Goal: Information Seeking & Learning: Find specific fact

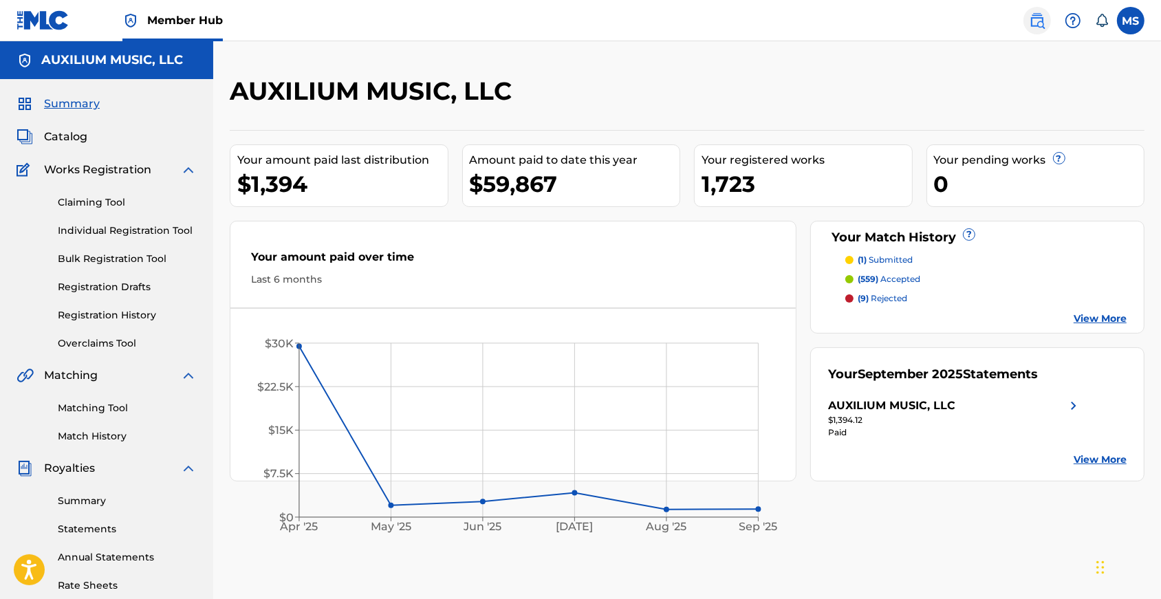
click at [1029, 20] on img at bounding box center [1037, 20] width 17 height 17
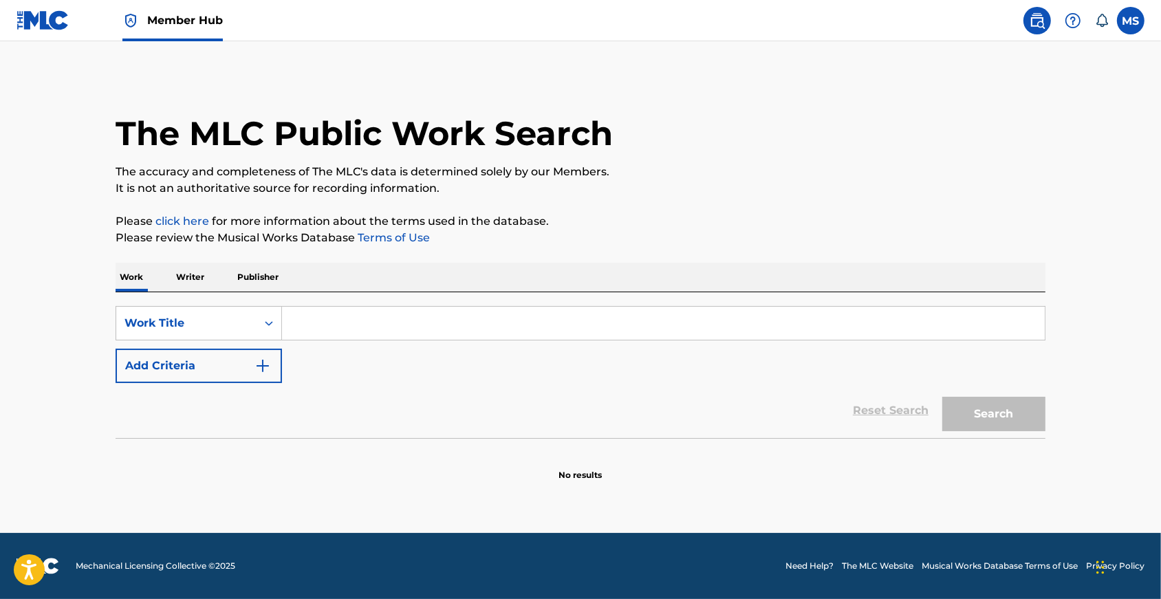
click at [295, 340] on input "Search Form" at bounding box center [663, 323] width 763 height 33
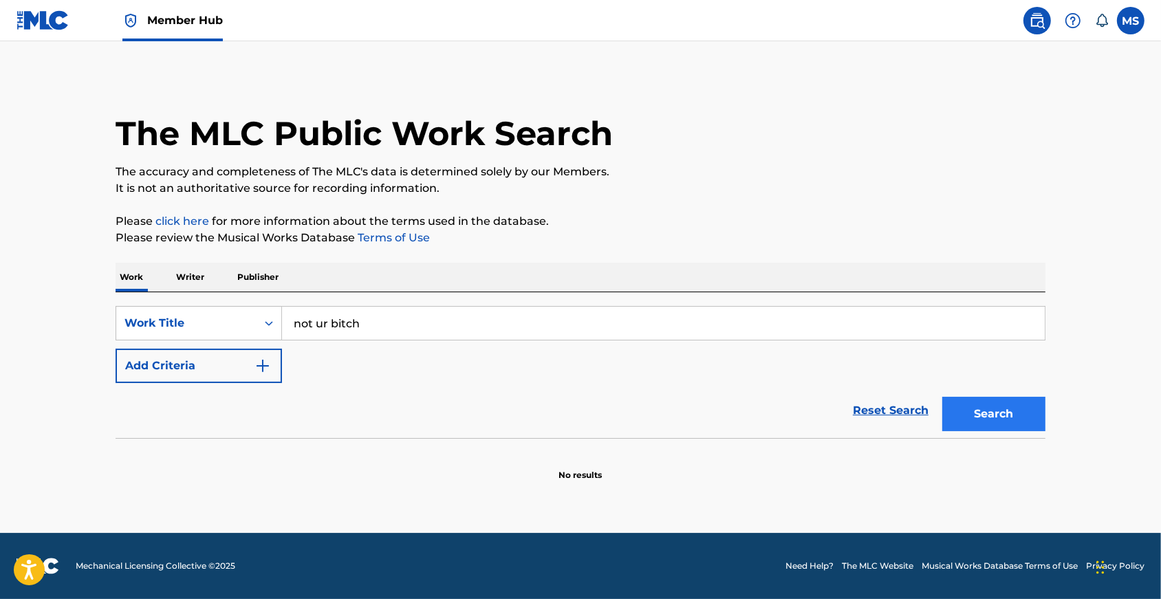
click at [983, 431] on button "Search" at bounding box center [993, 414] width 103 height 34
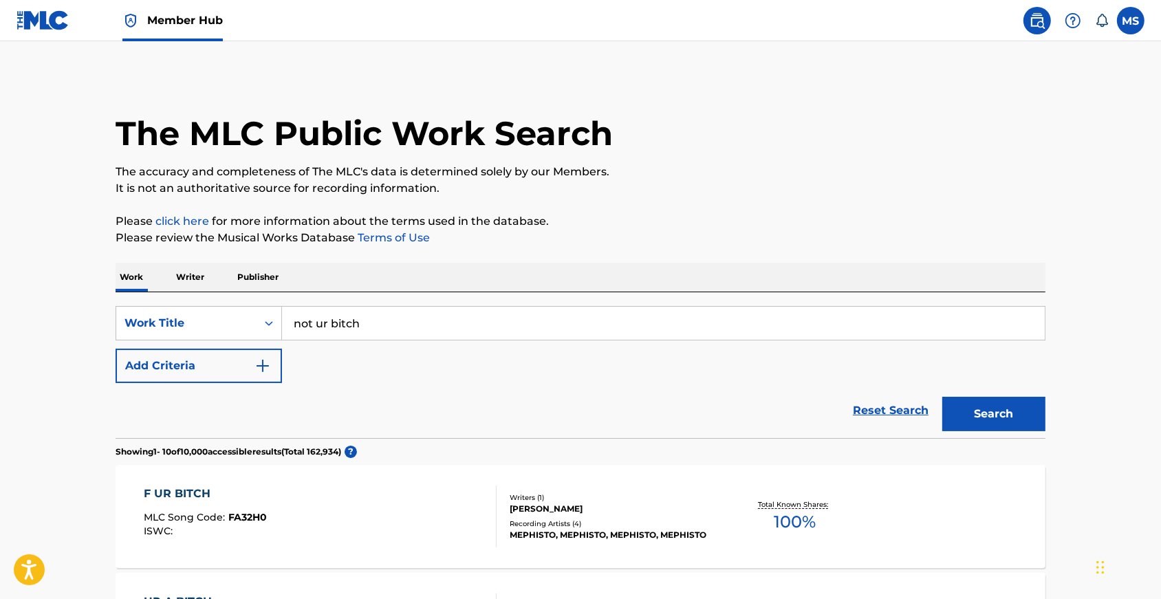
click at [311, 335] on input "not ur bitch" at bounding box center [663, 323] width 763 height 33
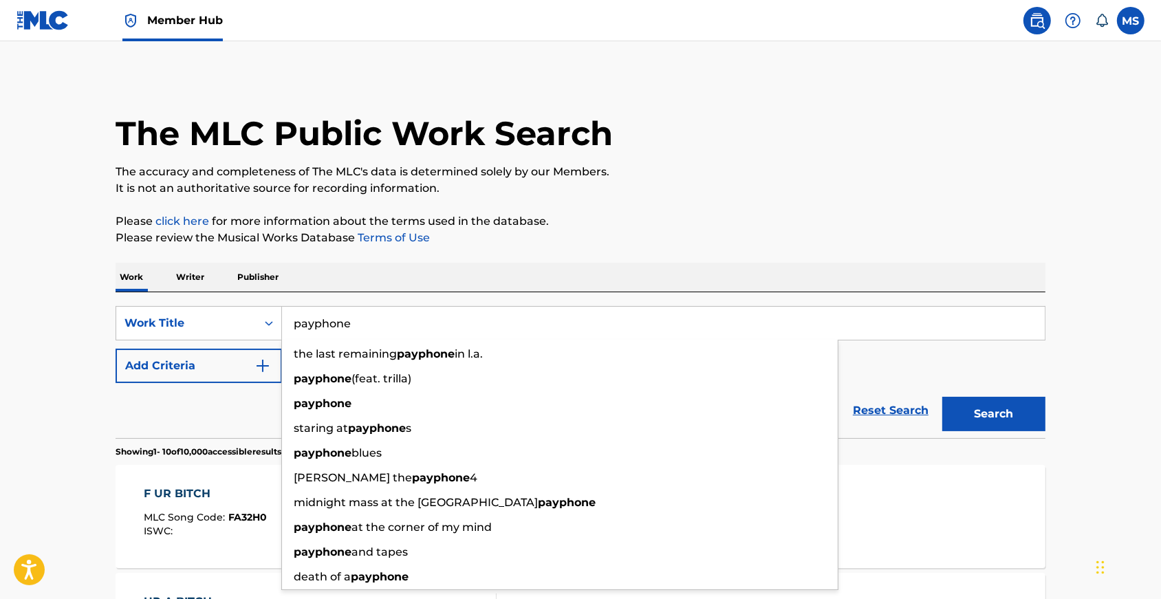
type input "payphone"
click at [1018, 428] on button "Search" at bounding box center [993, 414] width 103 height 34
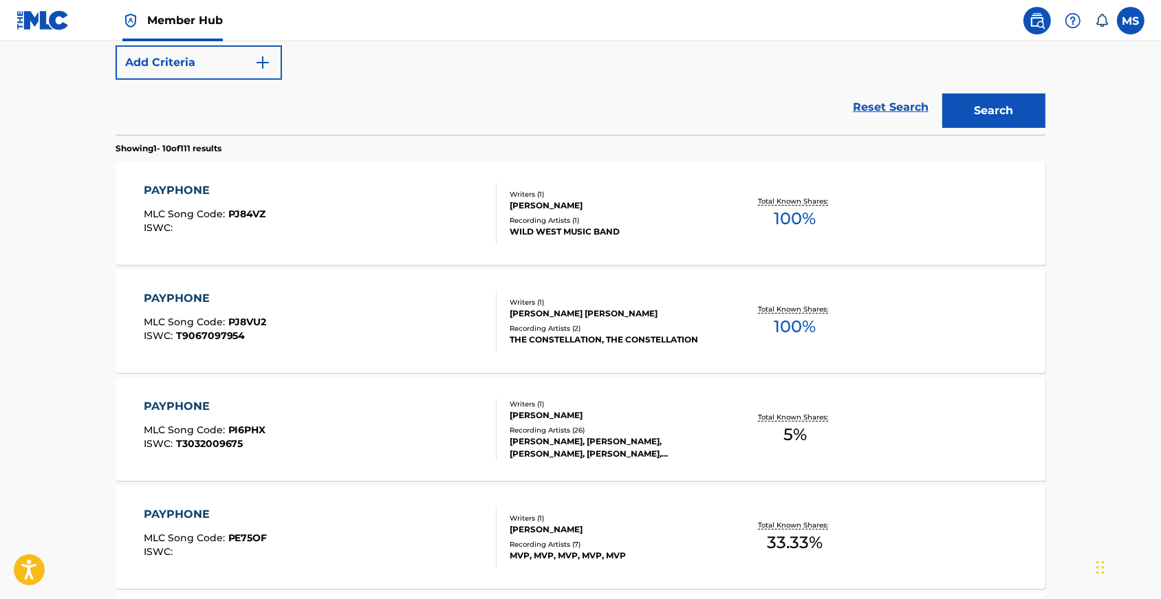
scroll to position [200, 0]
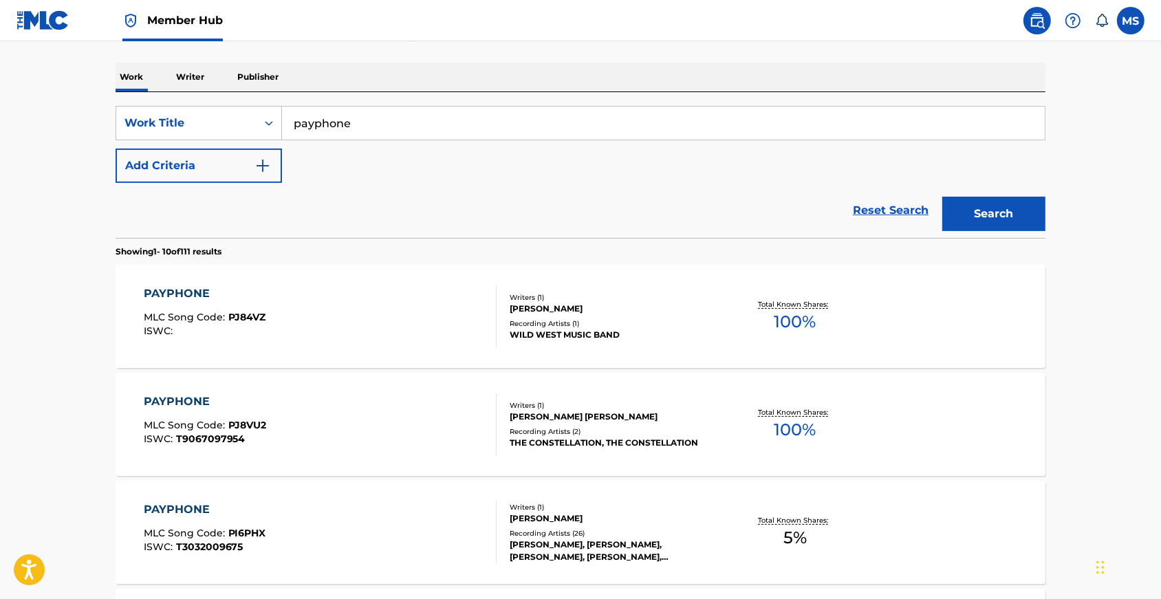
click at [172, 84] on p "Writer" at bounding box center [190, 77] width 36 height 29
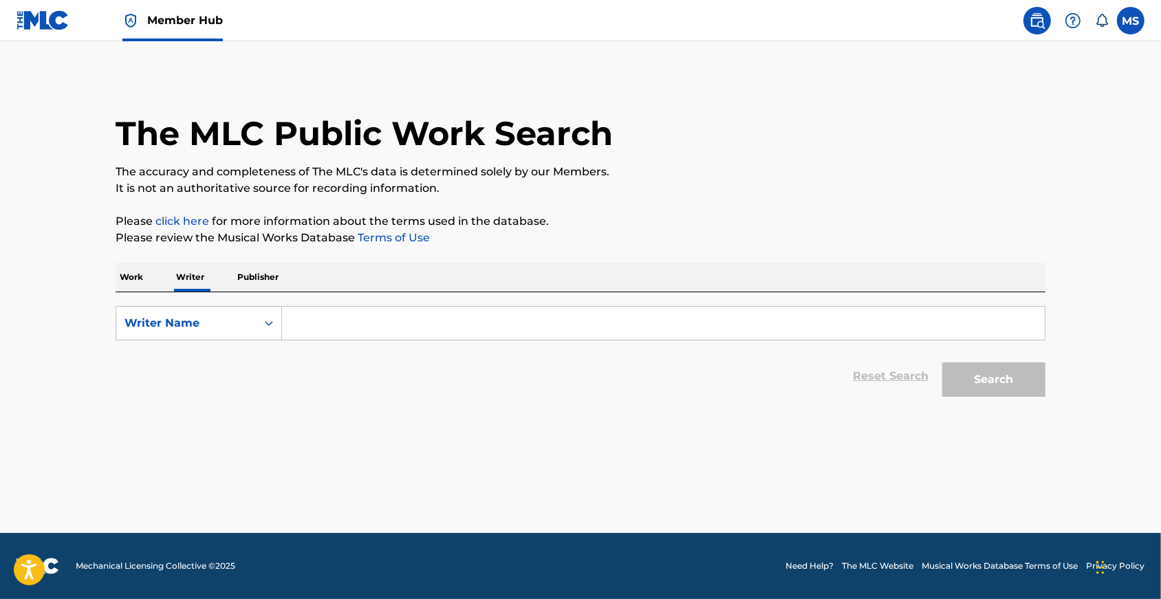
click at [363, 329] on input "Search Form" at bounding box center [663, 323] width 763 height 33
paste input "[PERSON_NAME] el [PERSON_NAME]"
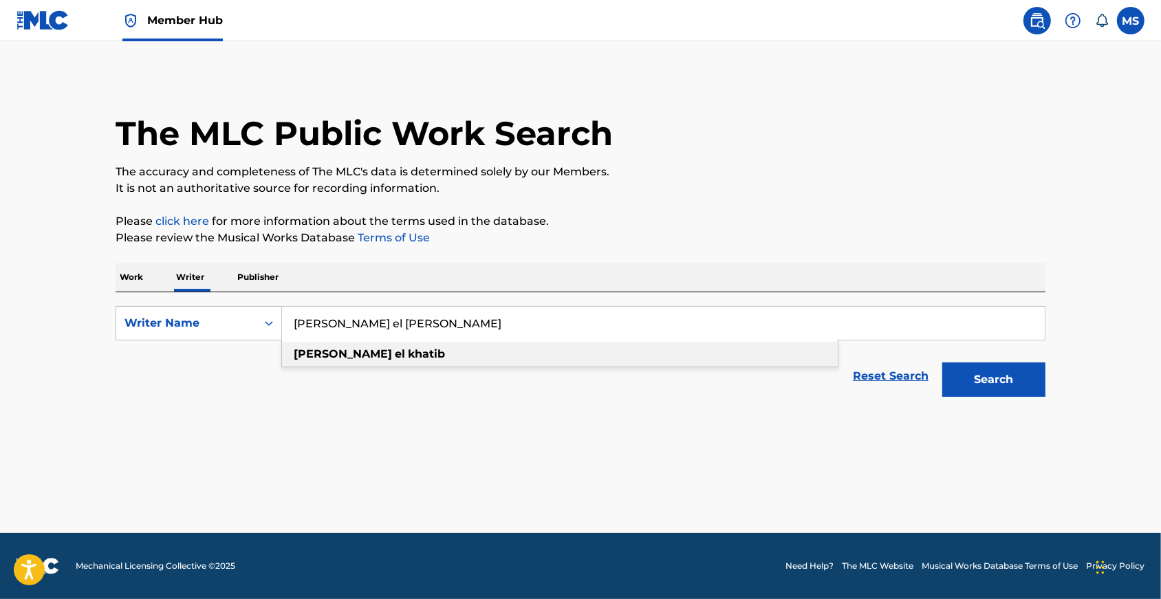
type input "[PERSON_NAME] el [PERSON_NAME]"
click at [538, 360] on div "[PERSON_NAME] el [PERSON_NAME]" at bounding box center [560, 354] width 556 height 25
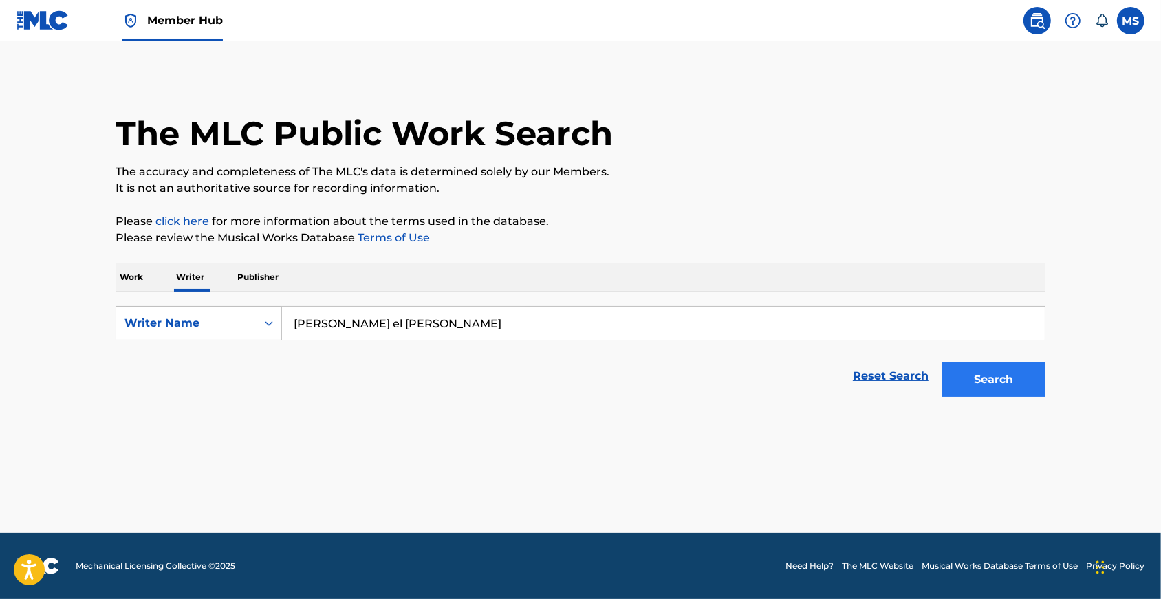
click at [986, 382] on button "Search" at bounding box center [993, 379] width 103 height 34
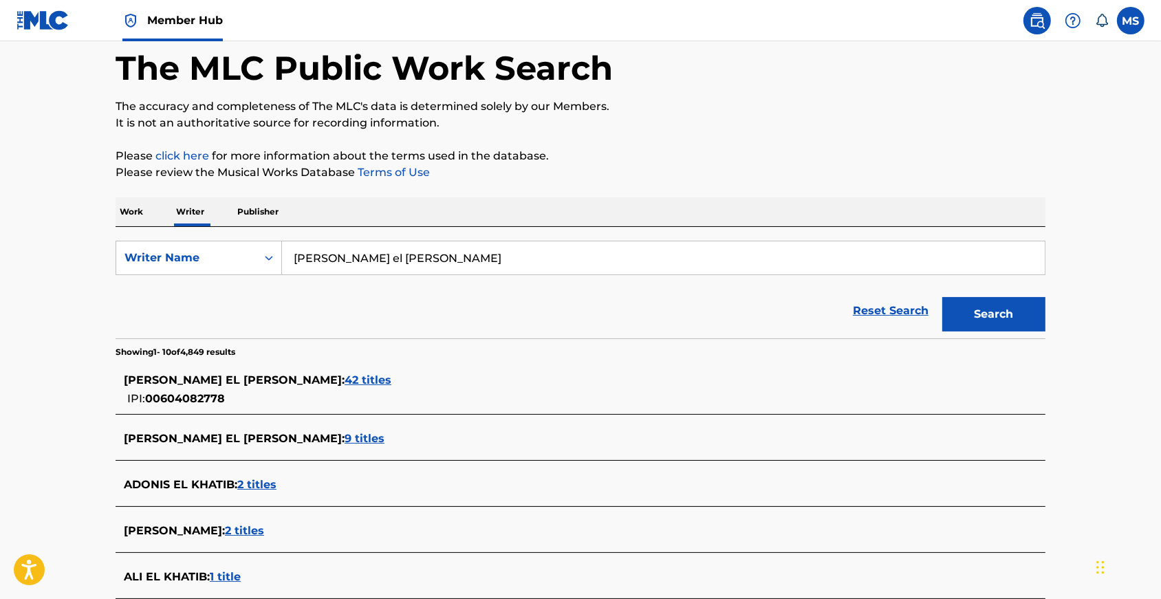
scroll to position [81, 0]
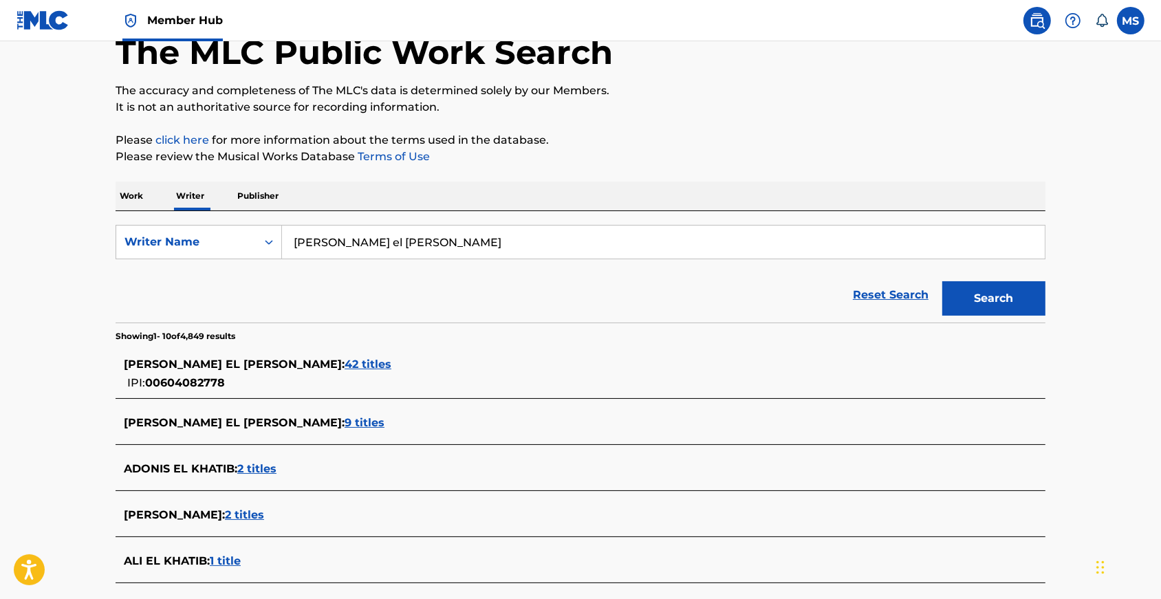
click at [344, 371] on span "42 titles" at bounding box center [367, 364] width 47 height 13
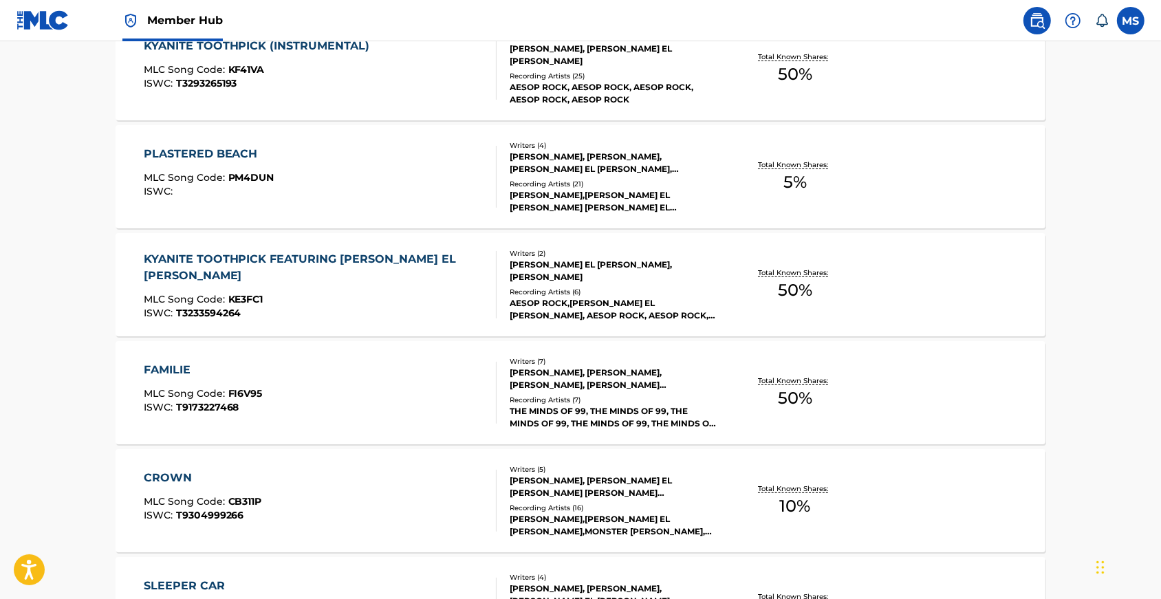
scroll to position [485, 0]
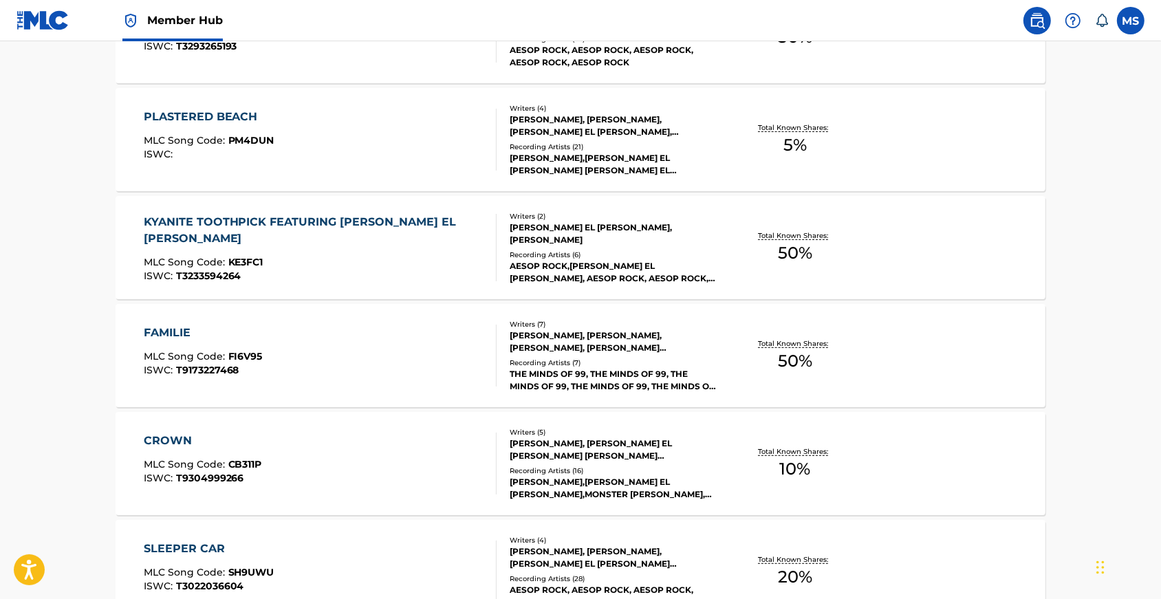
click at [144, 338] on div "FAMILIE" at bounding box center [203, 333] width 119 height 17
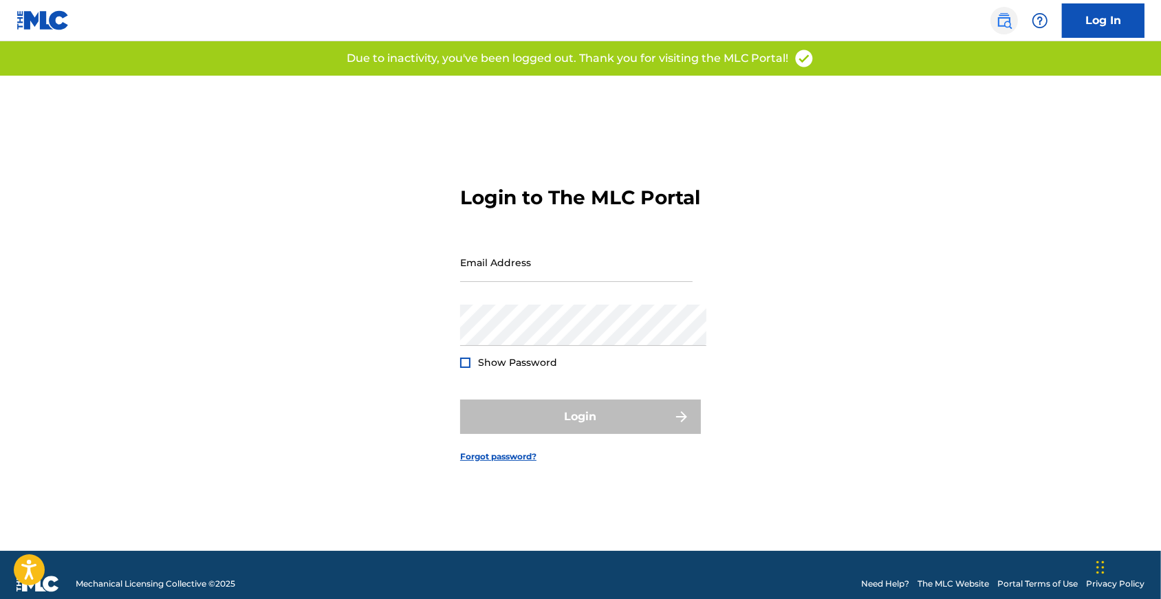
click at [996, 21] on img at bounding box center [1004, 20] width 17 height 17
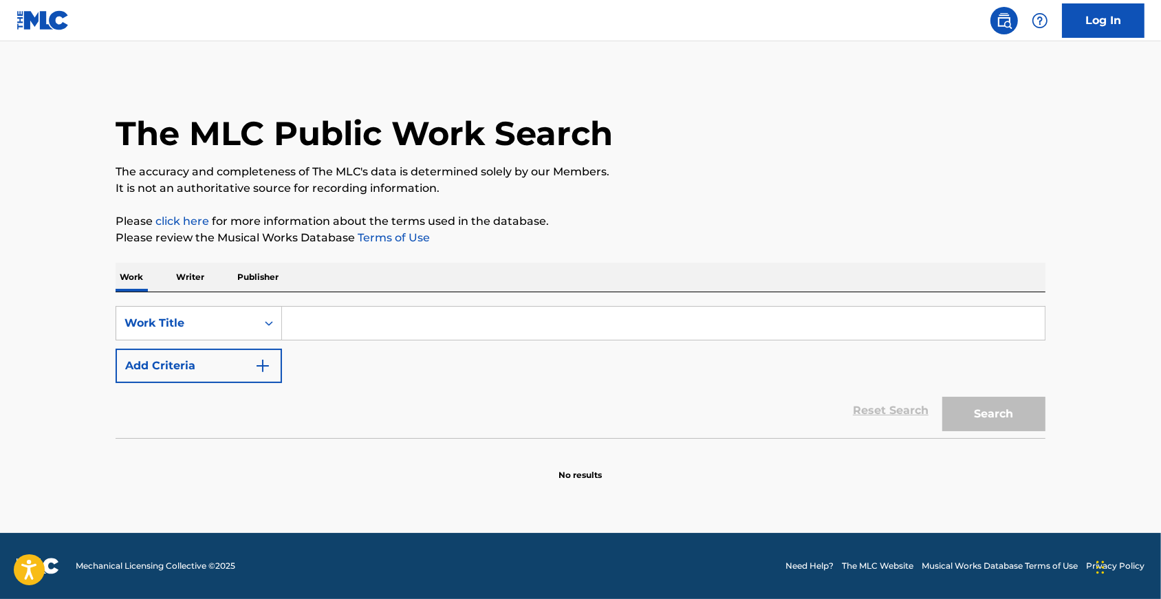
click at [172, 283] on p "Writer" at bounding box center [190, 277] width 36 height 29
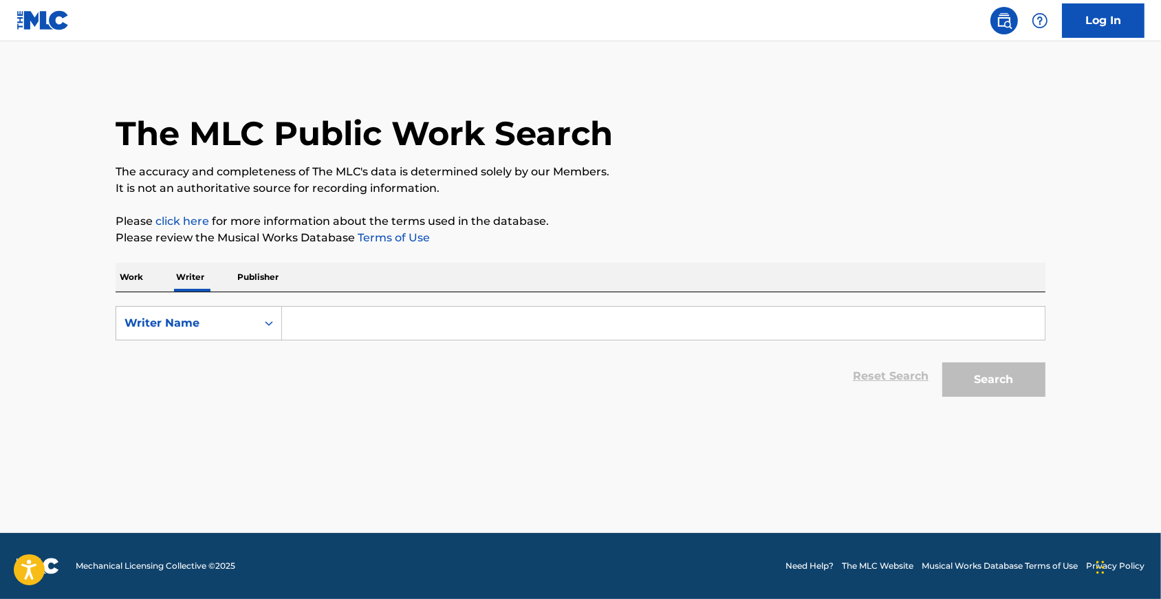
click at [329, 340] on input "Search Form" at bounding box center [663, 323] width 763 height 33
paste input "[PERSON_NAME] el [PERSON_NAME]"
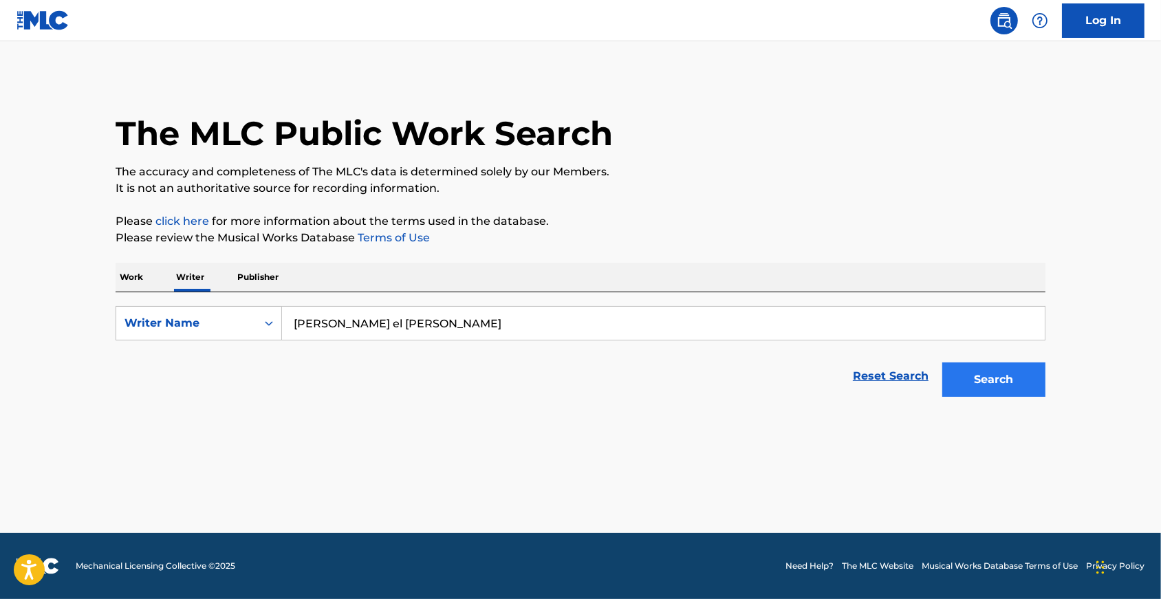
type input "[PERSON_NAME] el [PERSON_NAME]"
click at [998, 395] on button "Search" at bounding box center [993, 379] width 103 height 34
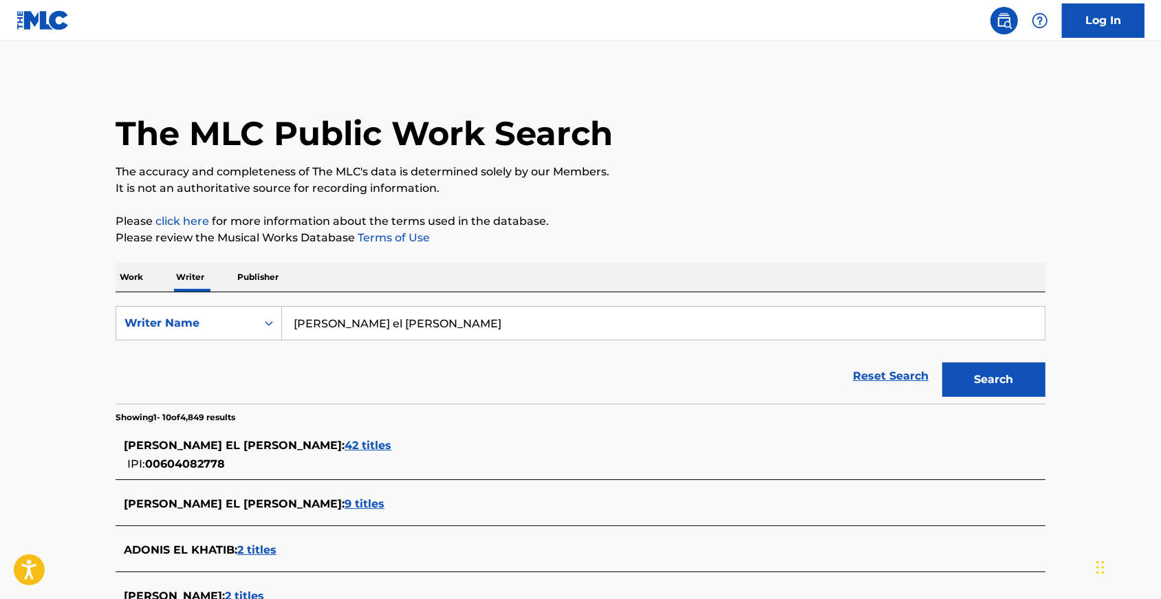
scroll to position [181, 0]
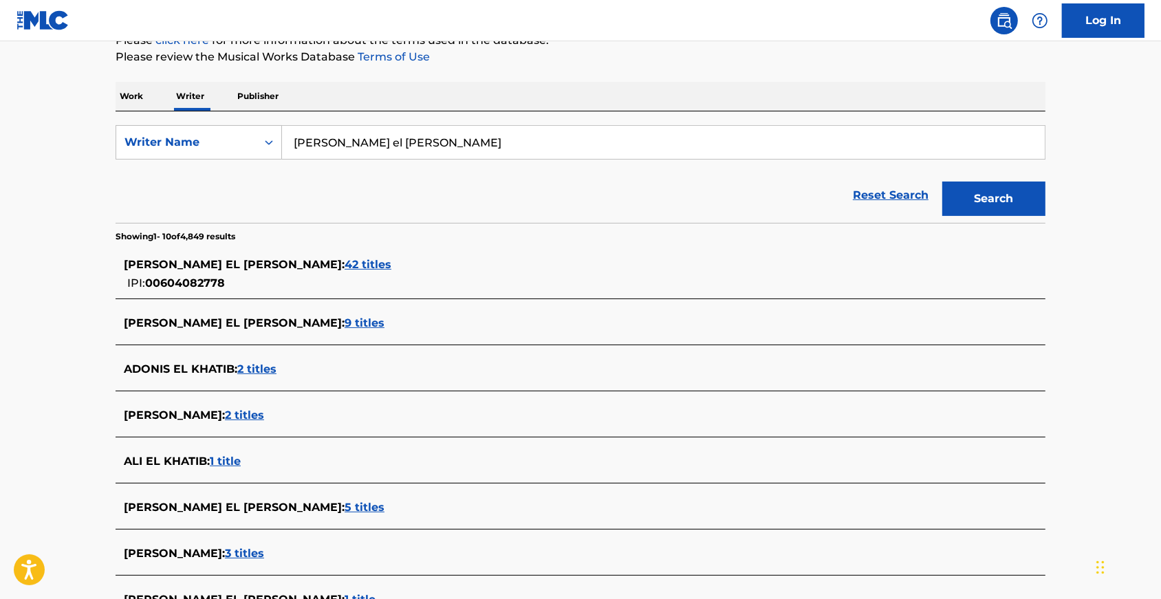
click at [344, 271] on span "42 titles" at bounding box center [367, 264] width 47 height 13
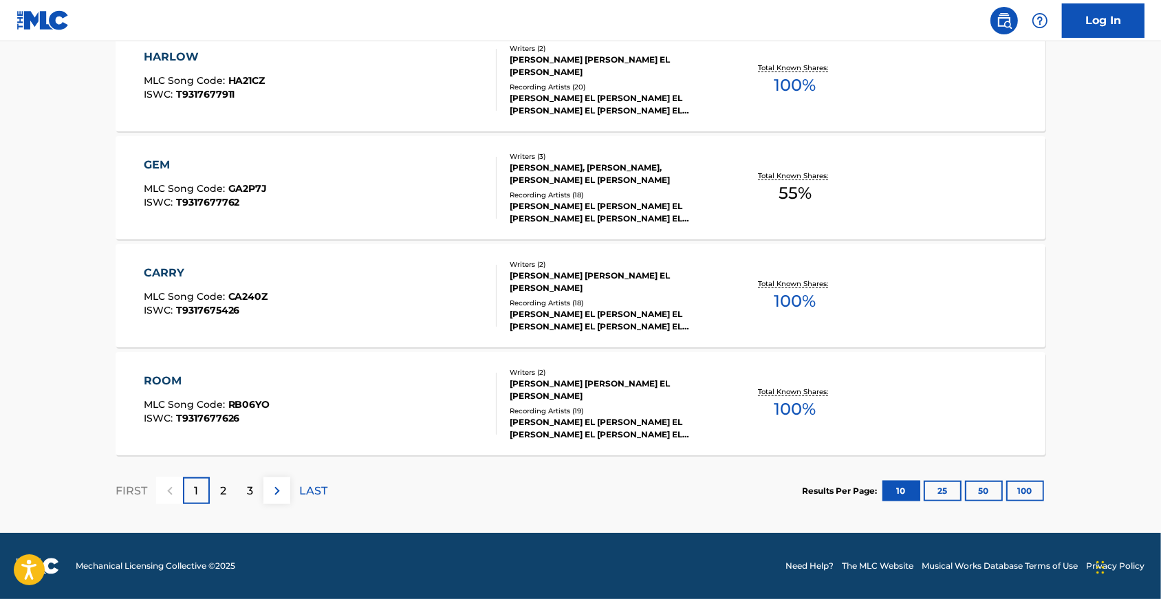
scroll to position [1108, 0]
click at [144, 265] on div "CARRY" at bounding box center [206, 273] width 124 height 17
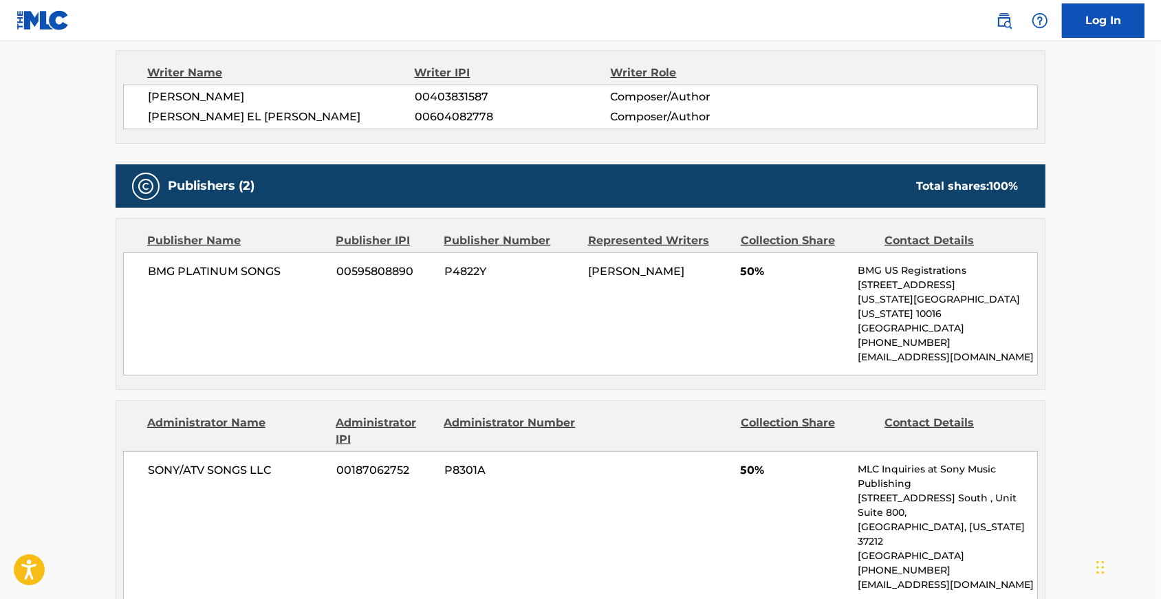
scroll to position [611, 0]
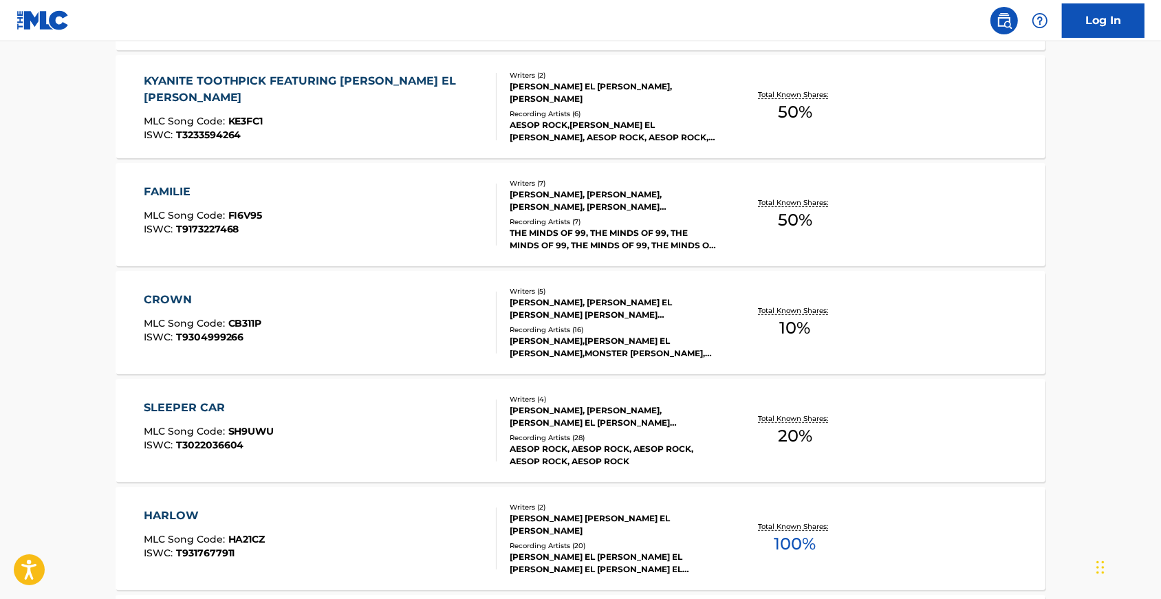
scroll to position [633, 0]
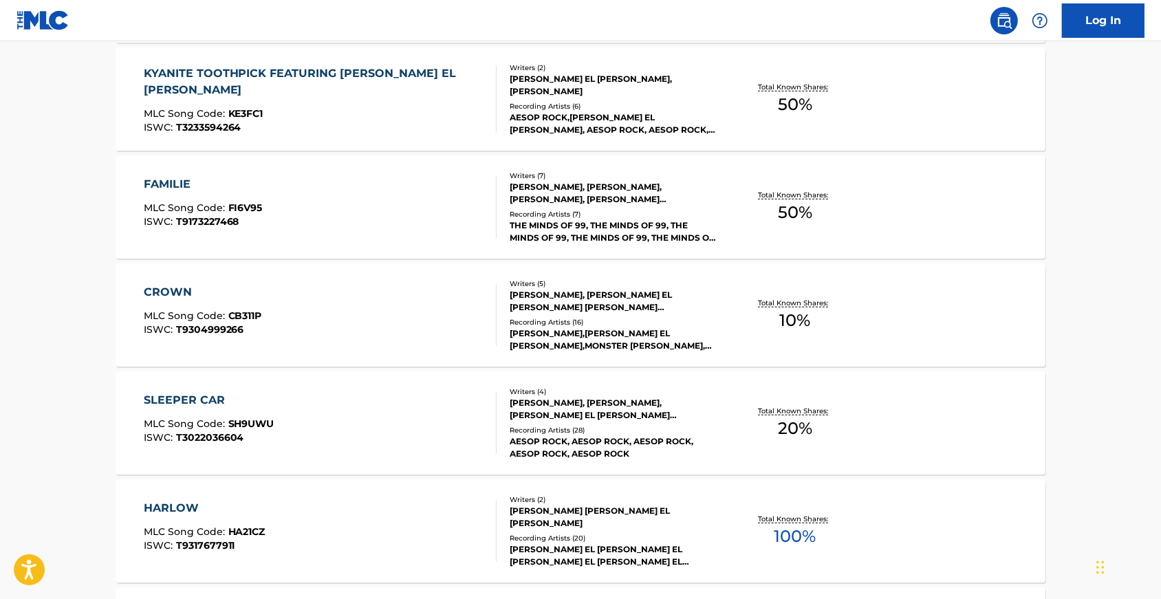
click at [147, 300] on div "CROWN" at bounding box center [203, 292] width 118 height 17
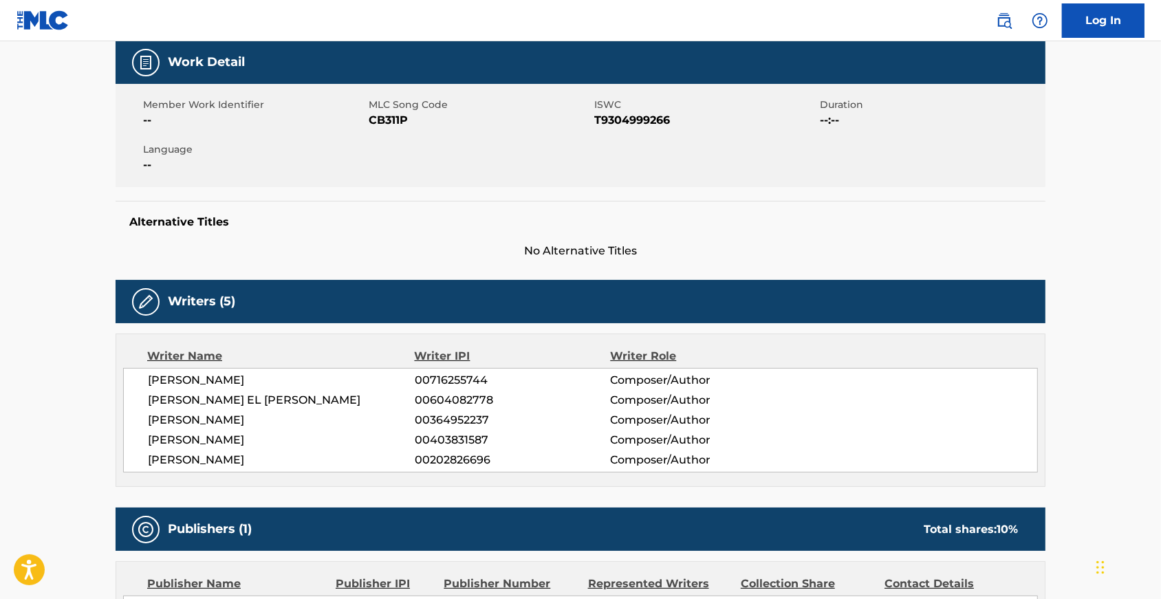
scroll to position [160, 0]
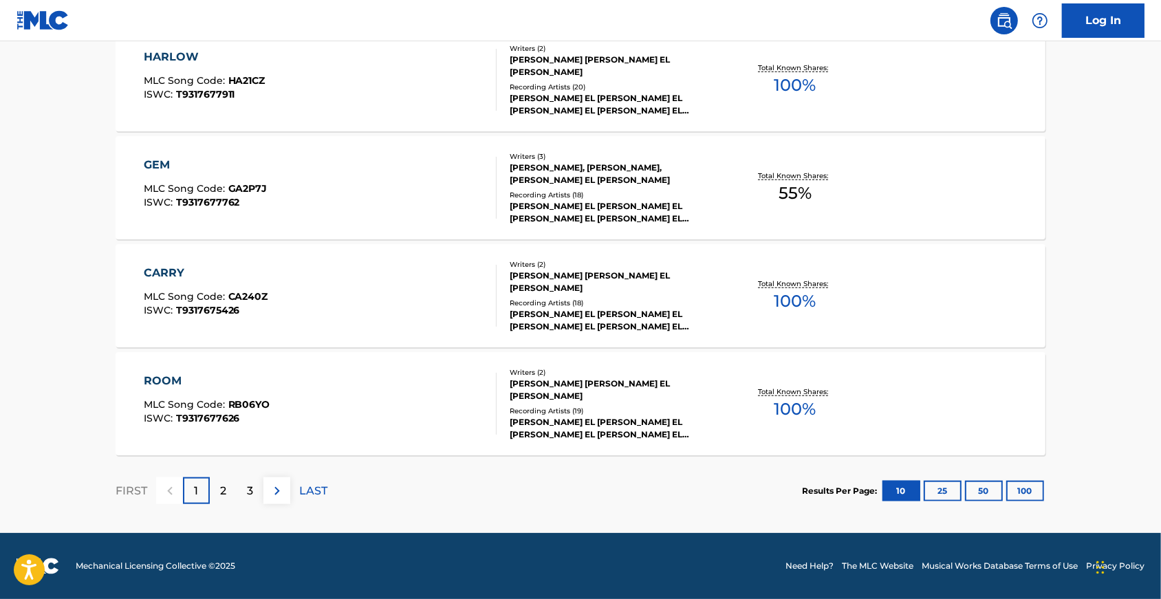
scroll to position [1093, 0]
click at [144, 387] on div "ROOM" at bounding box center [207, 381] width 127 height 17
click at [210, 490] on div "2" at bounding box center [223, 490] width 27 height 27
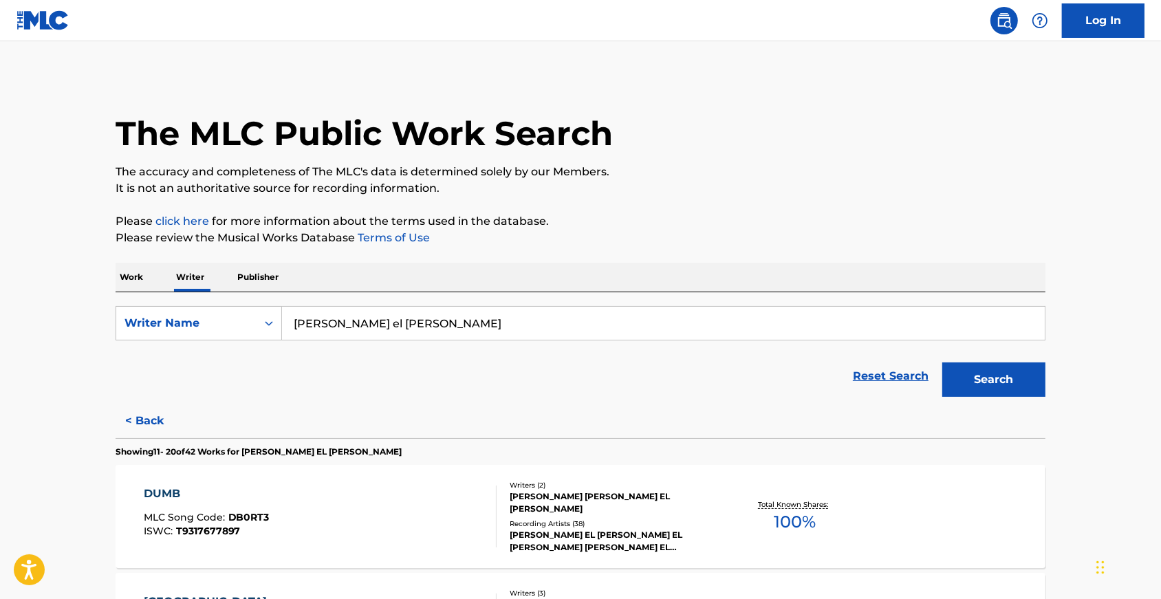
scroll to position [704, 0]
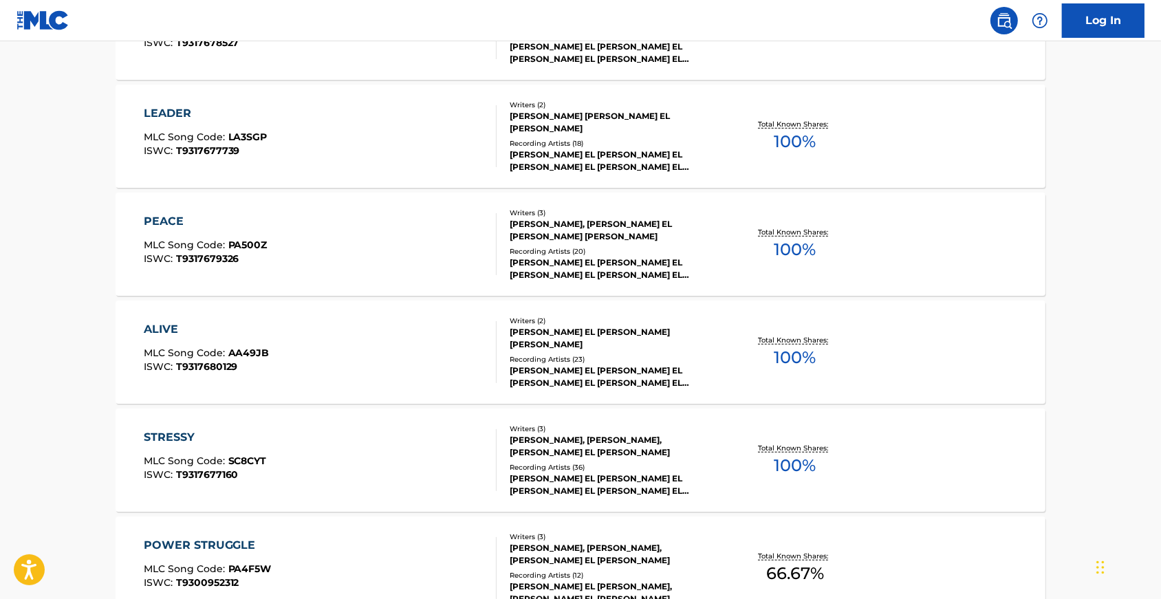
click at [320, 342] on div "ALIVE MLC Song Code : AA49JB ISWC : T9317680129" at bounding box center [320, 352] width 353 height 62
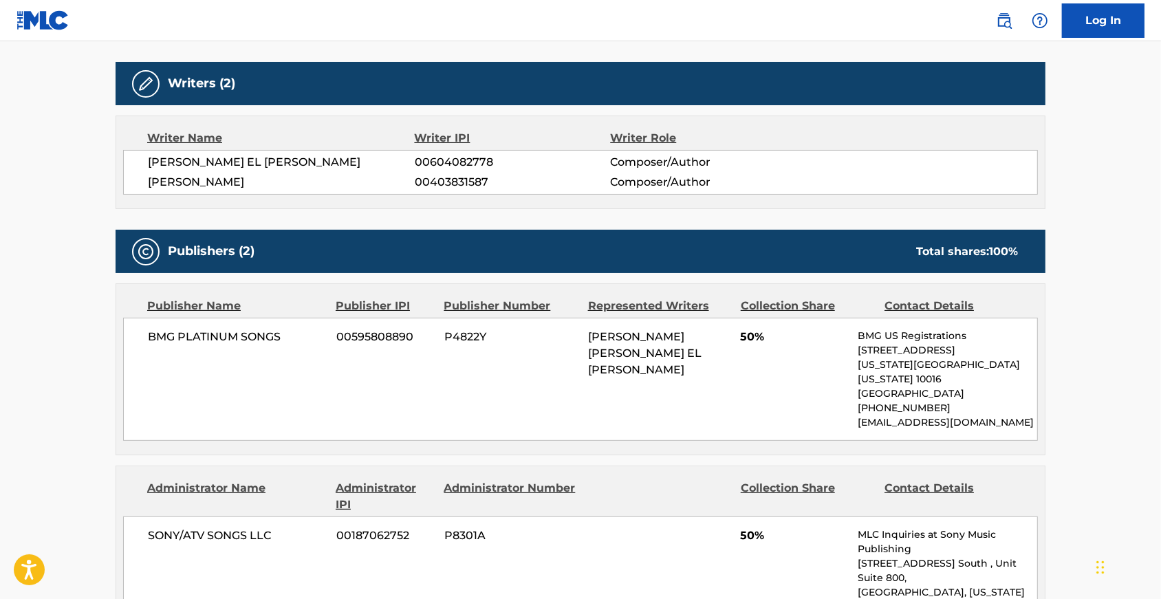
scroll to position [433, 0]
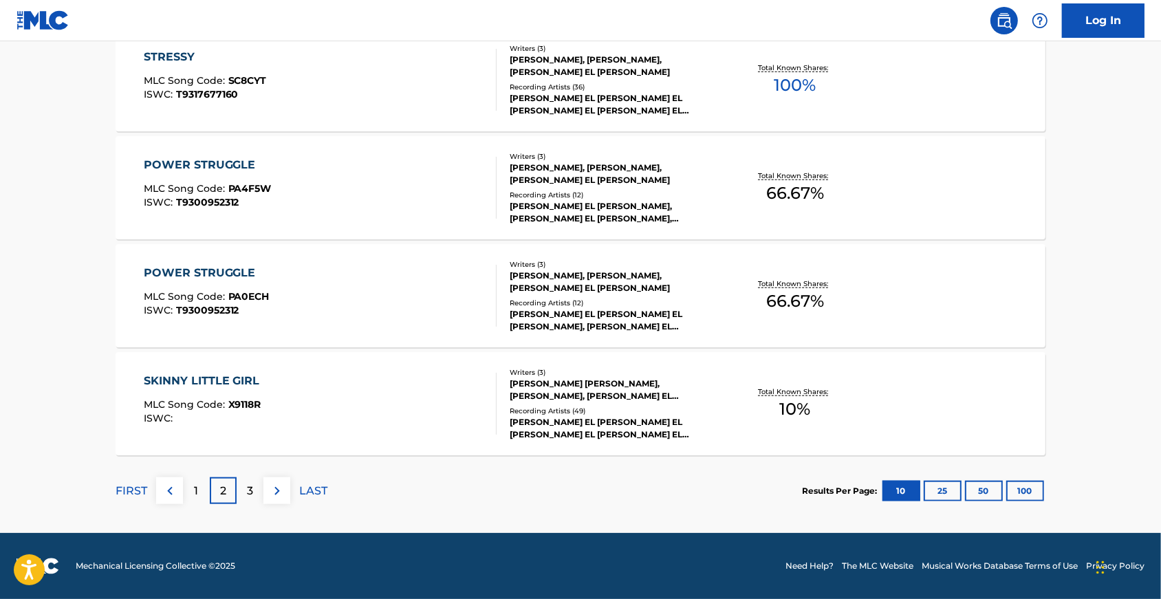
scroll to position [1108, 0]
click at [186, 373] on div "SKINNY LITTLE GIRL" at bounding box center [205, 381] width 123 height 17
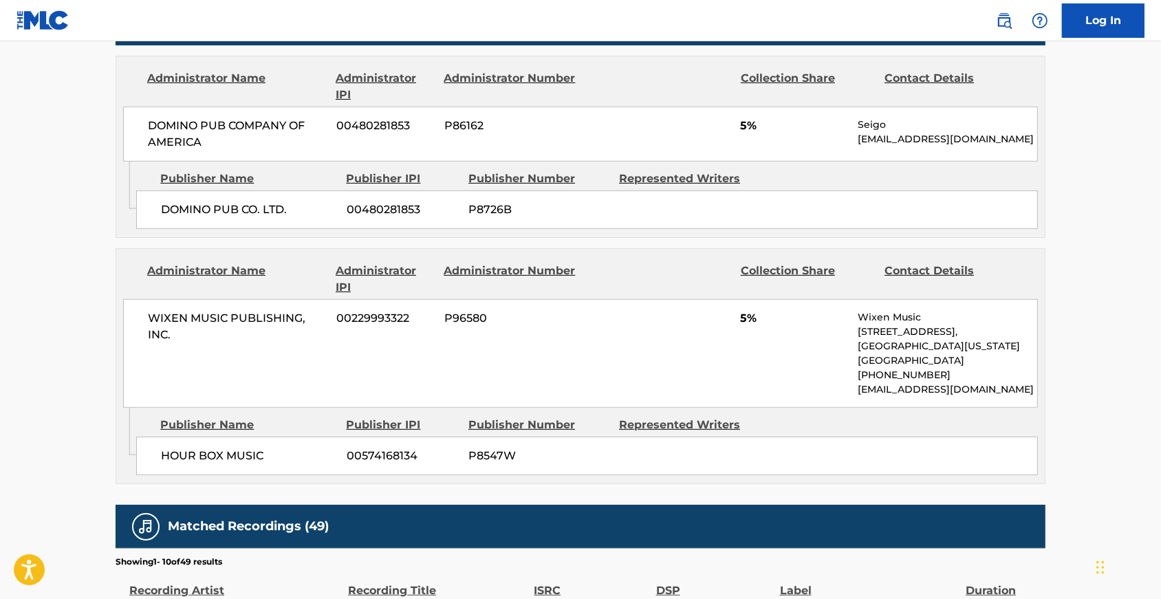
scroll to position [672, 0]
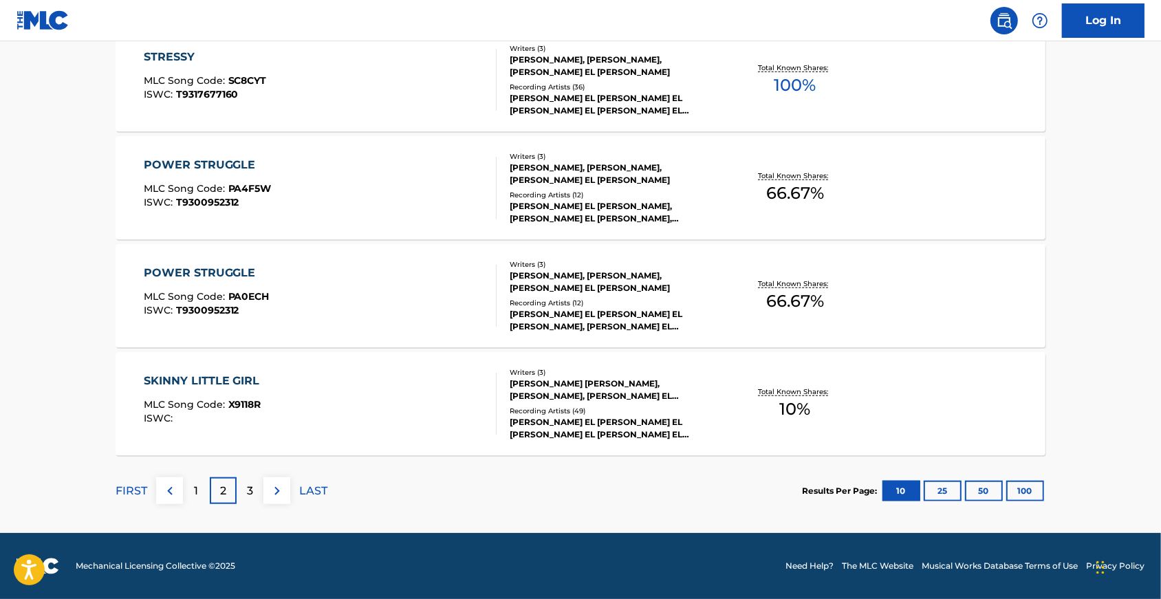
scroll to position [1108, 0]
click at [1044, 482] on button "100" at bounding box center [1025, 491] width 38 height 21
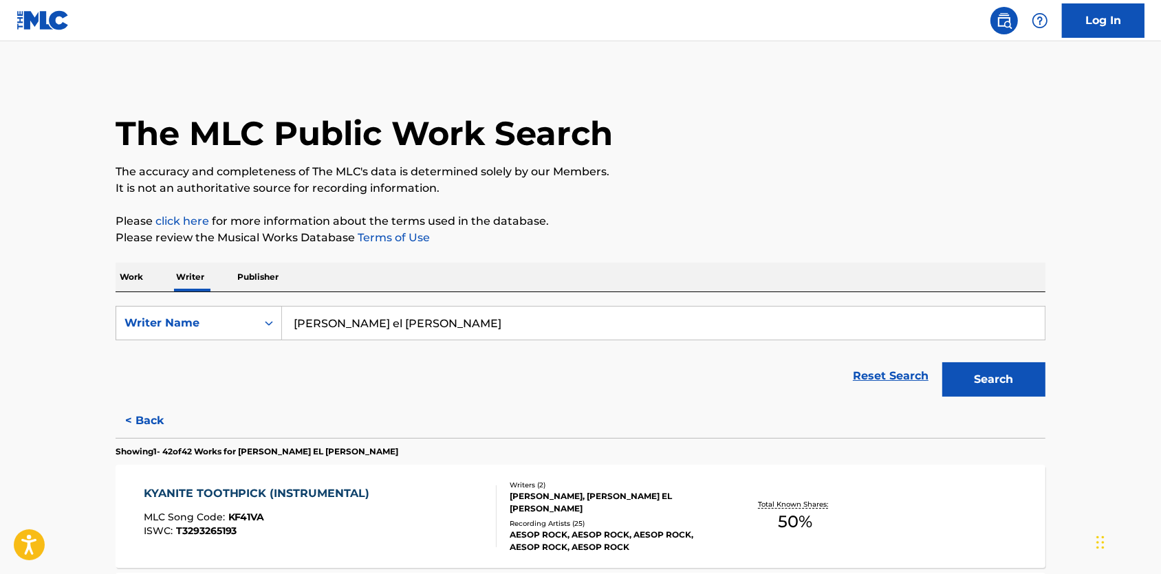
scroll to position [0, 0]
click at [116, 288] on p "Work" at bounding box center [132, 277] width 32 height 29
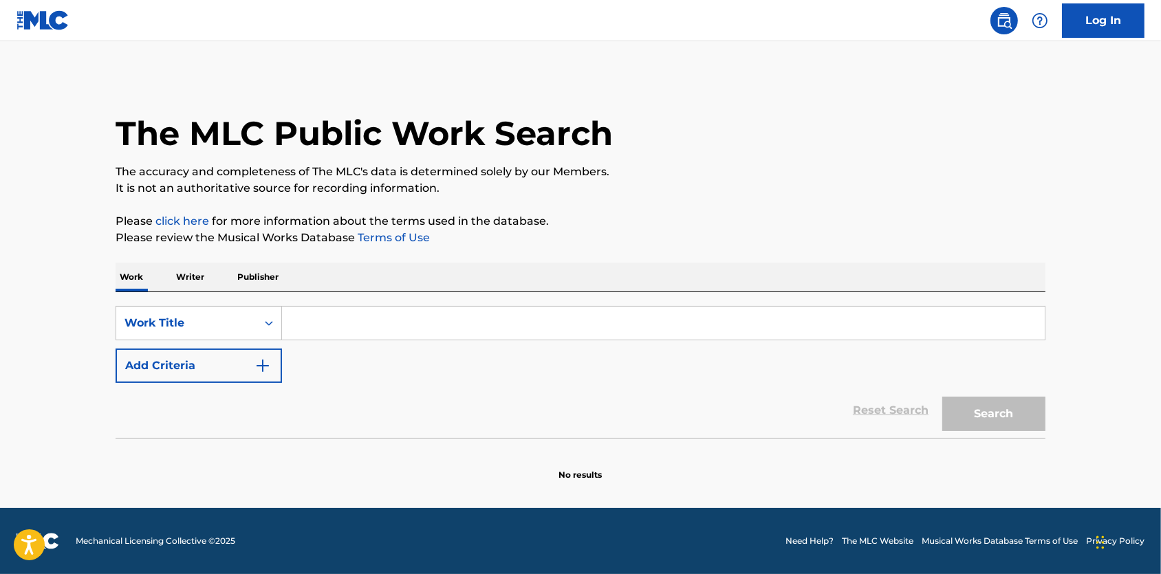
click at [282, 331] on input "Search Form" at bounding box center [663, 323] width 763 height 33
click at [1018, 428] on button "Search" at bounding box center [993, 414] width 103 height 34
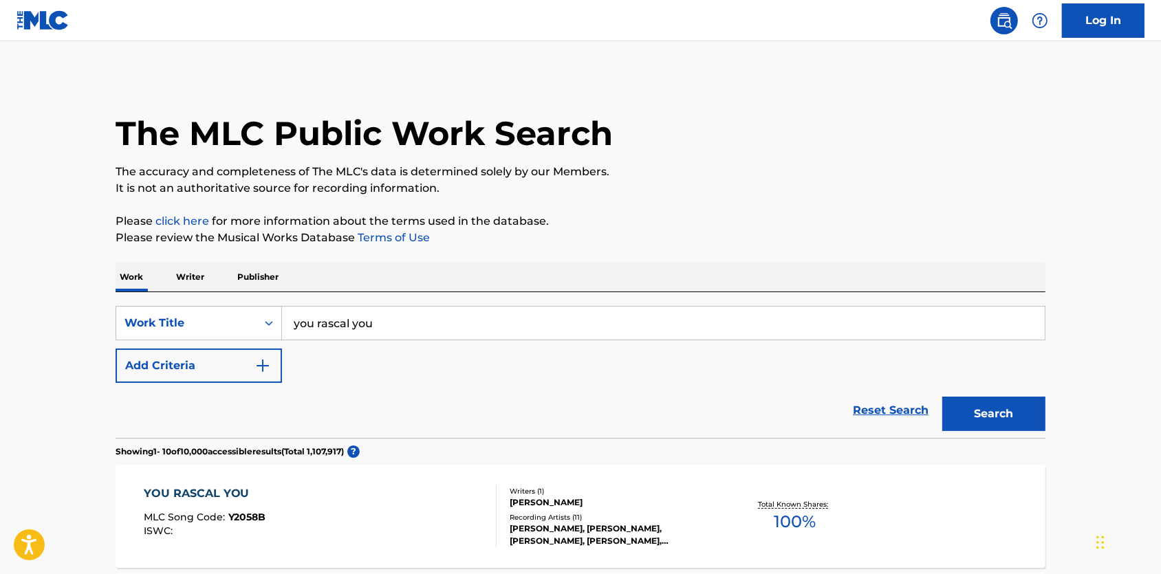
click at [332, 333] on input "you rascal you" at bounding box center [663, 323] width 763 height 33
type input "stressy"
click at [1018, 428] on button "Search" at bounding box center [993, 414] width 103 height 34
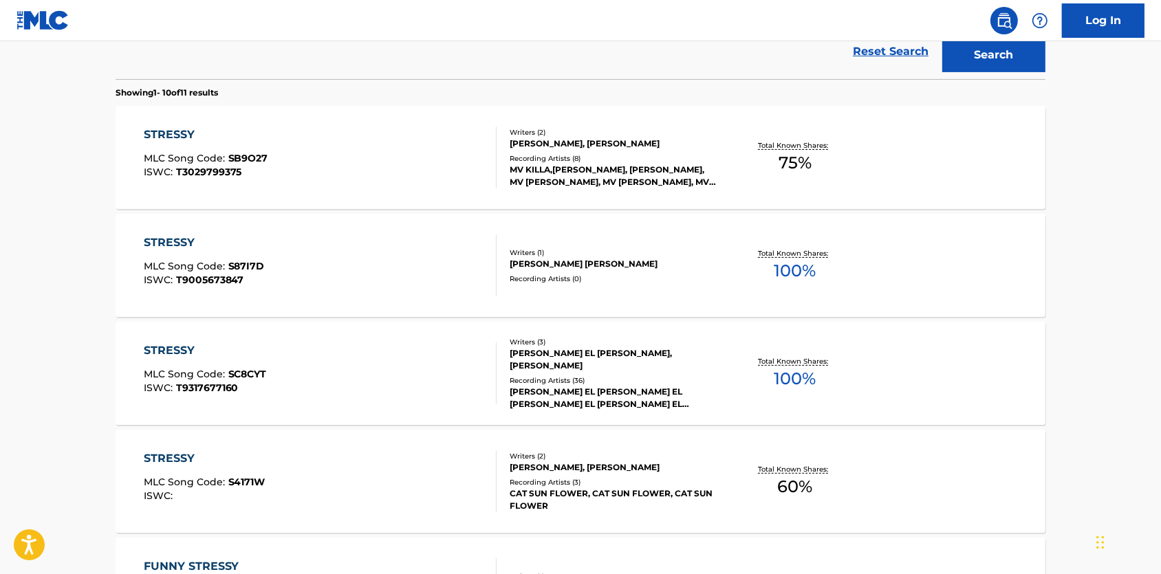
scroll to position [397, 0]
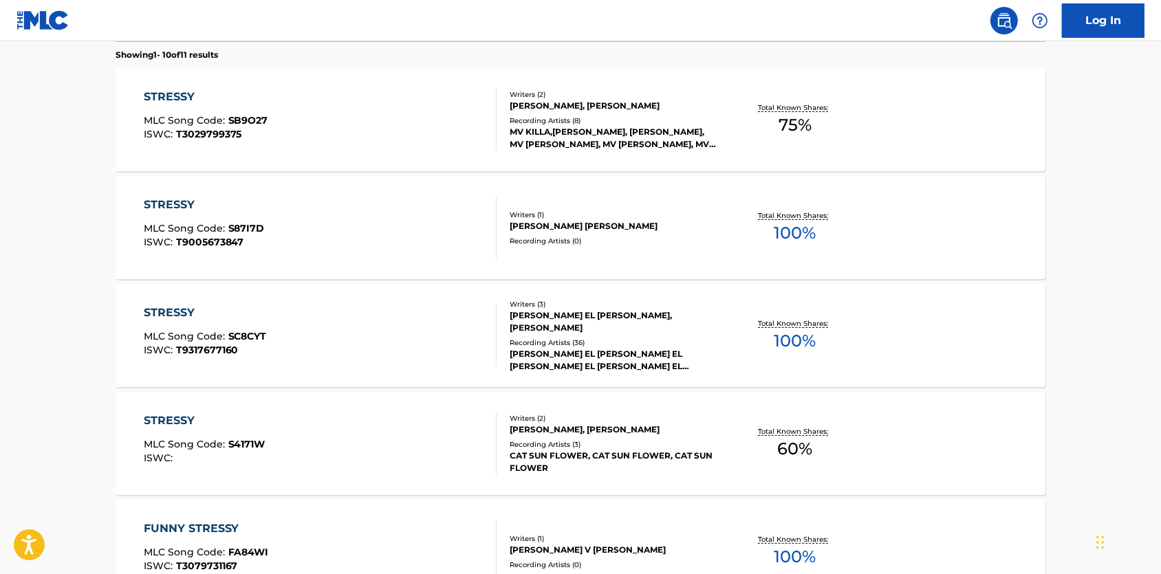
click at [161, 321] on div "STRESSY" at bounding box center [205, 313] width 123 height 17
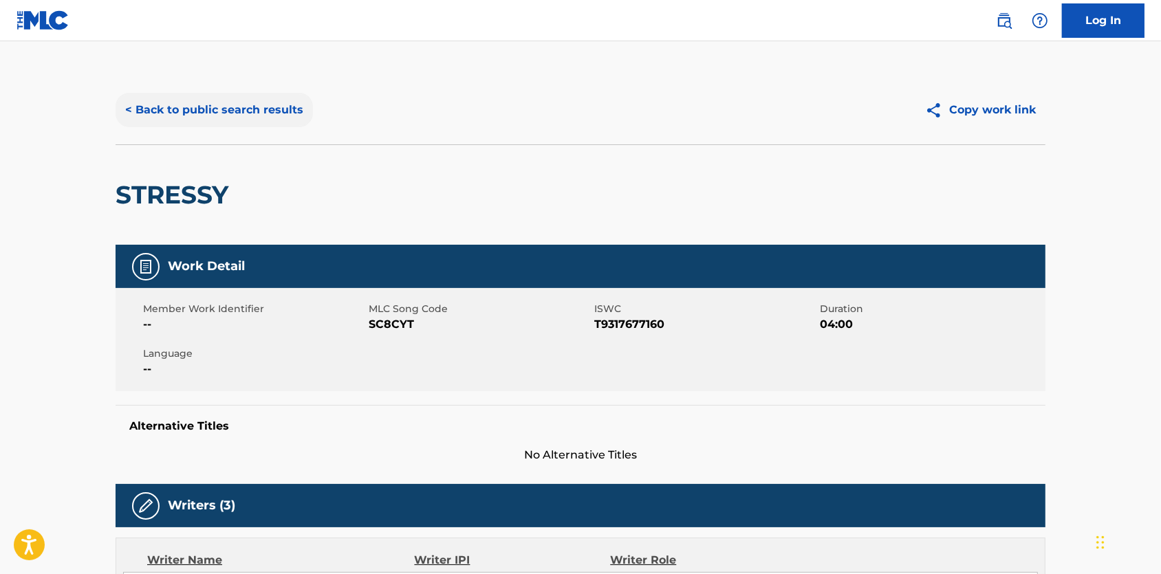
click at [230, 113] on button "< Back to public search results" at bounding box center [214, 110] width 197 height 34
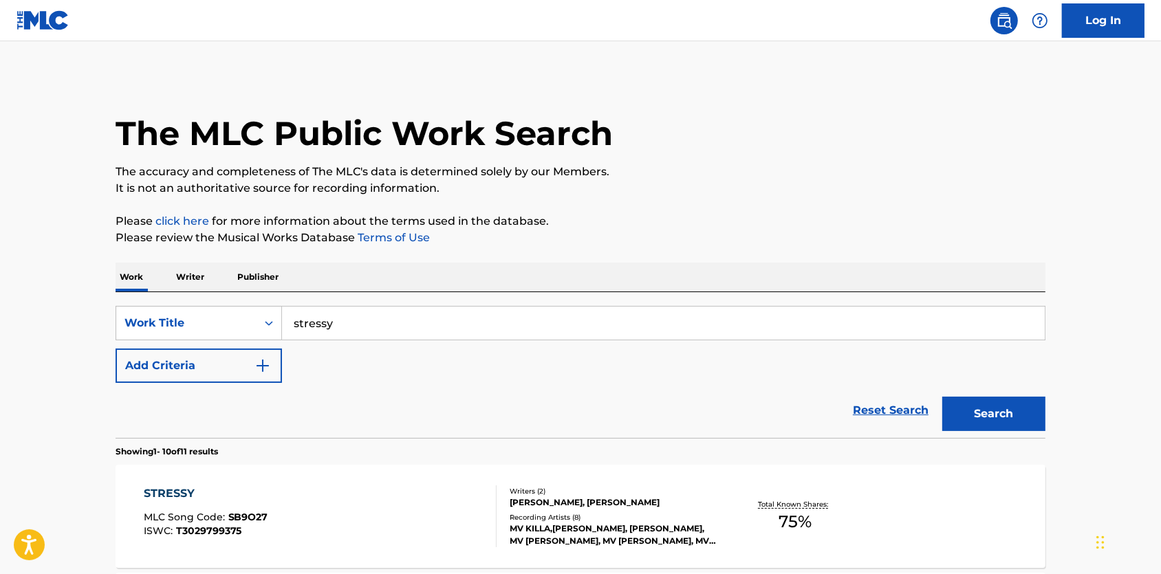
click at [322, 326] on input "stressy" at bounding box center [663, 323] width 763 height 33
type input "harlow"
click at [1018, 428] on button "Search" at bounding box center [993, 414] width 103 height 34
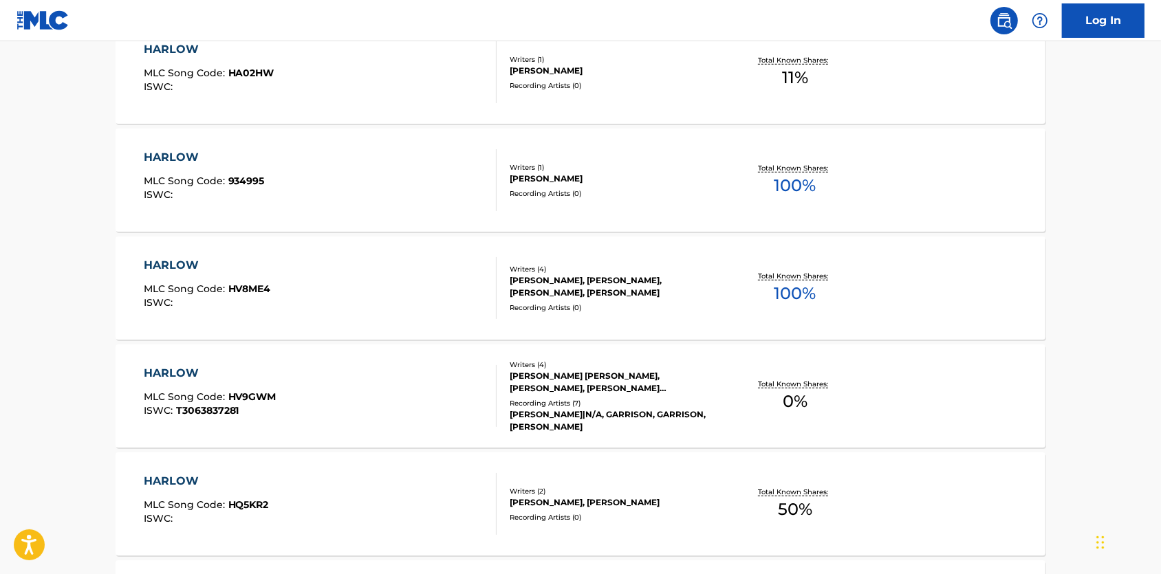
scroll to position [62, 0]
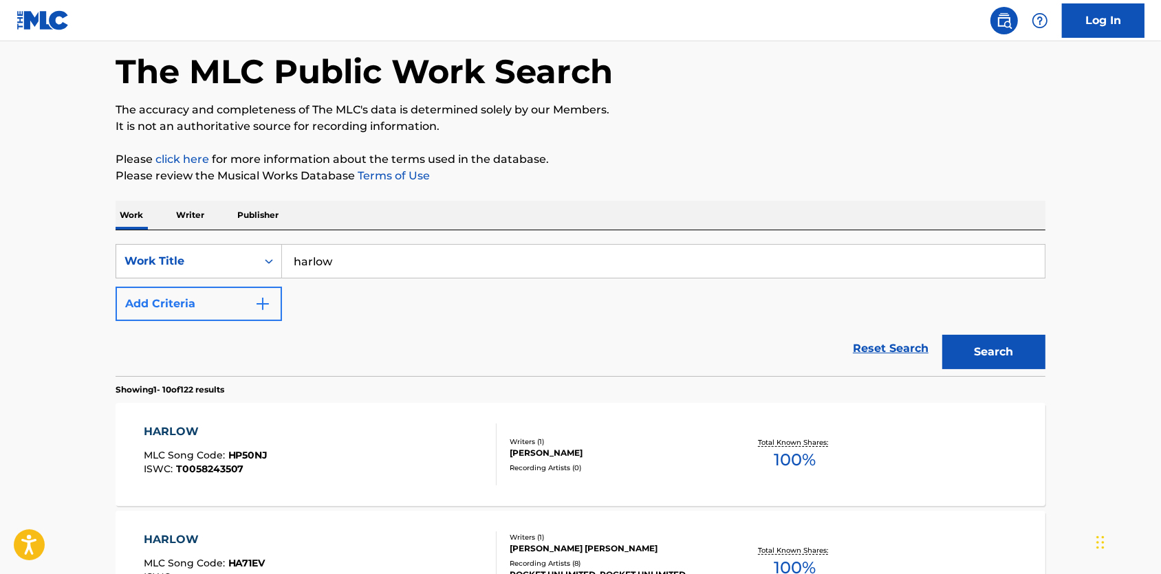
click at [181, 312] on button "Add Criteria" at bounding box center [199, 304] width 166 height 34
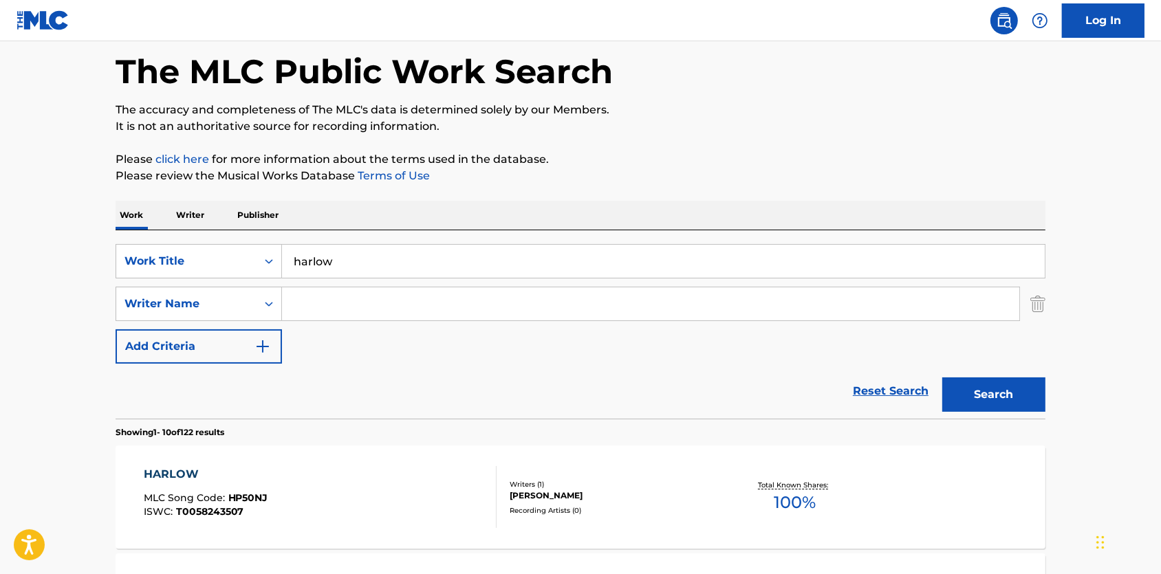
click at [302, 318] on input "Search Form" at bounding box center [650, 303] width 737 height 33
type input "j"
type input "h"
type input "khatib"
click at [1018, 411] on button "Search" at bounding box center [993, 394] width 103 height 34
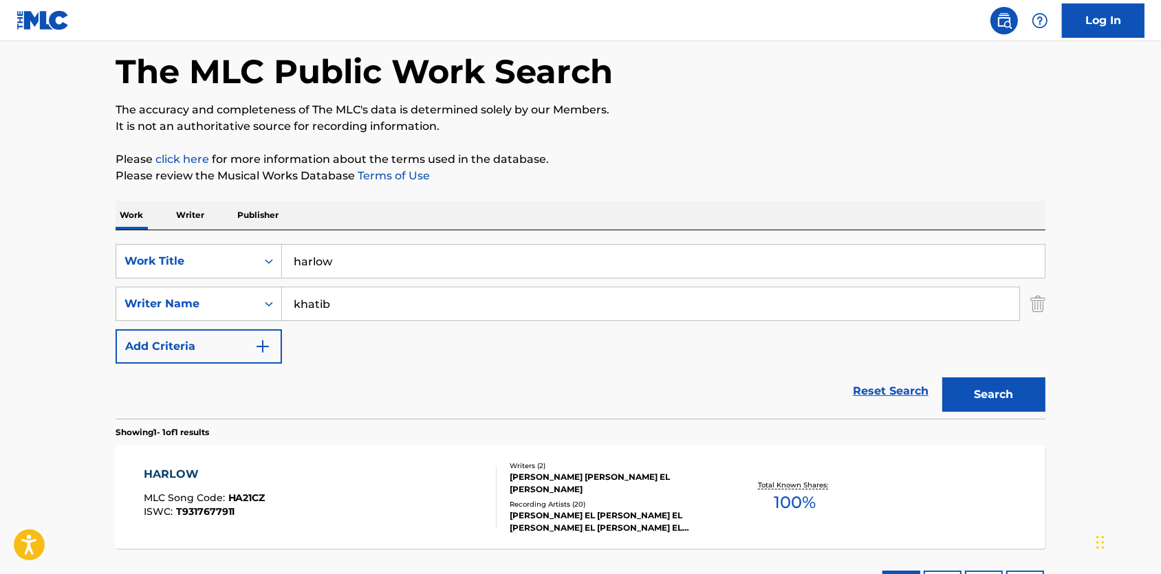
scroll to position [140, 0]
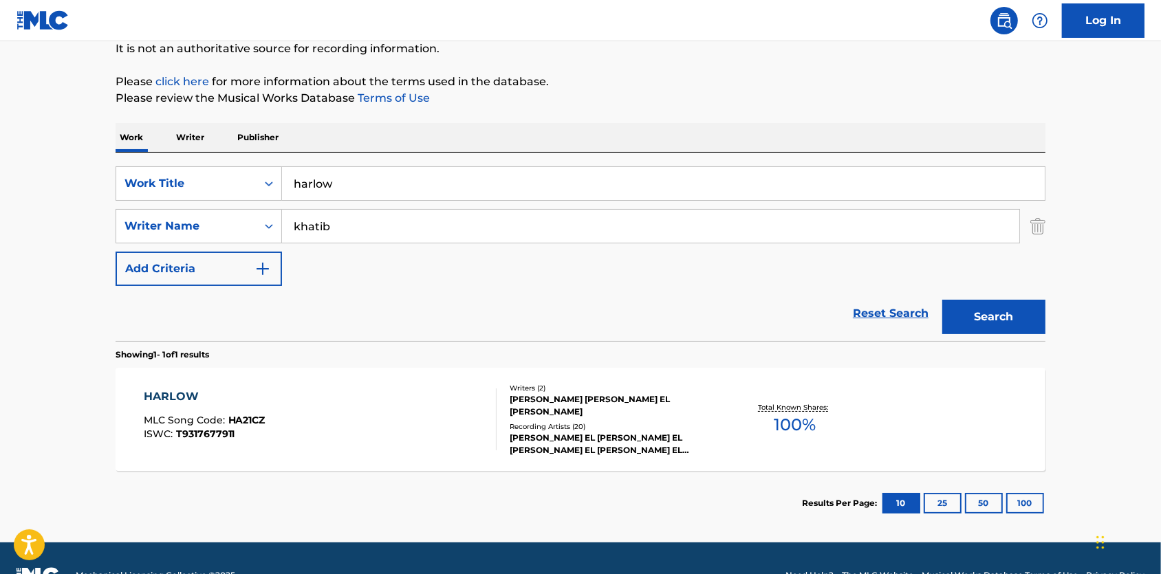
click at [159, 405] on div "HARLOW" at bounding box center [205, 396] width 122 height 17
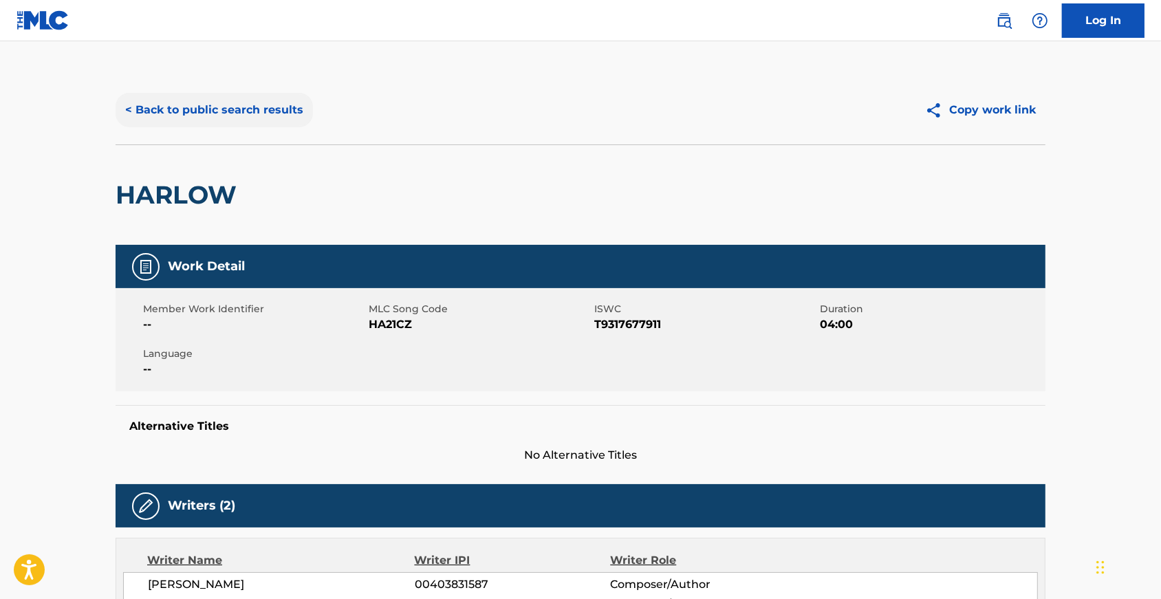
click at [180, 123] on button "< Back to public search results" at bounding box center [214, 110] width 197 height 34
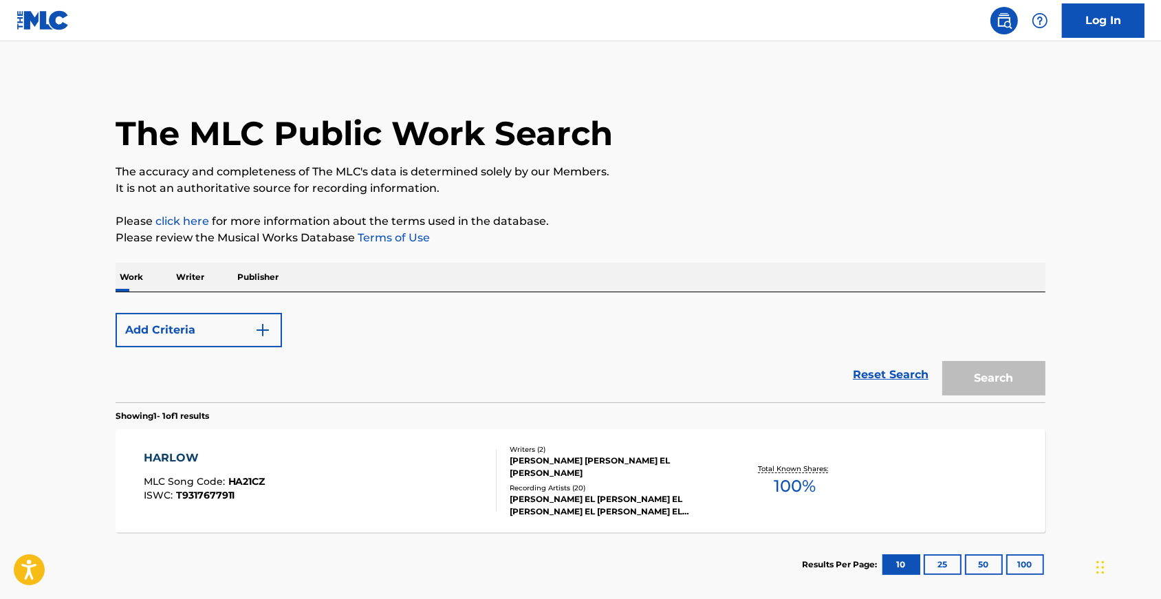
scroll to position [92, 0]
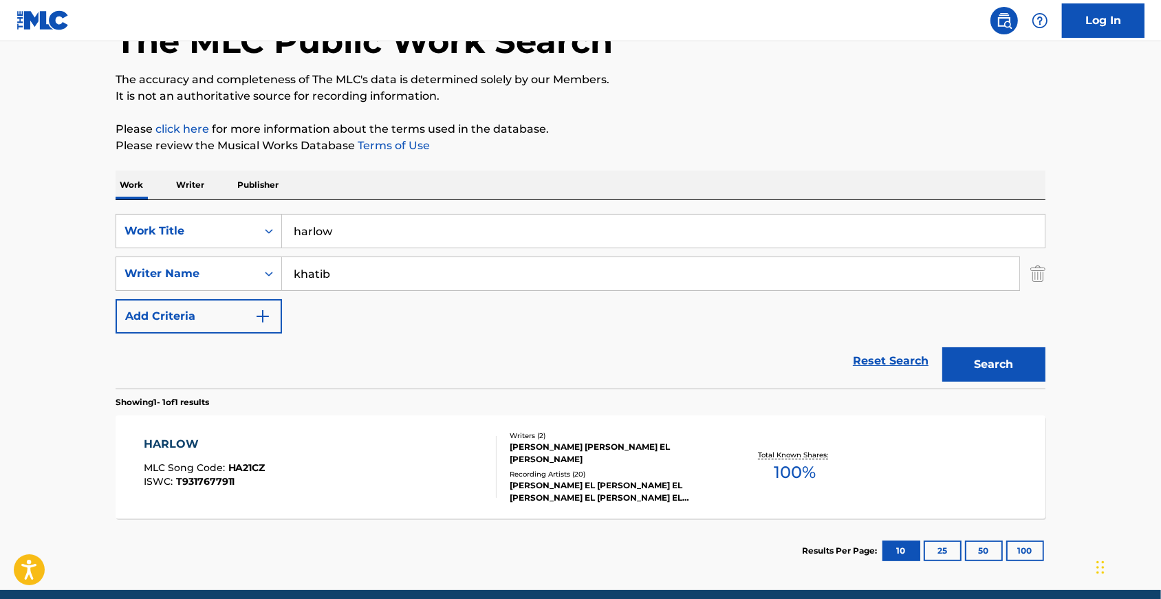
click at [172, 193] on p "Writer" at bounding box center [190, 185] width 36 height 29
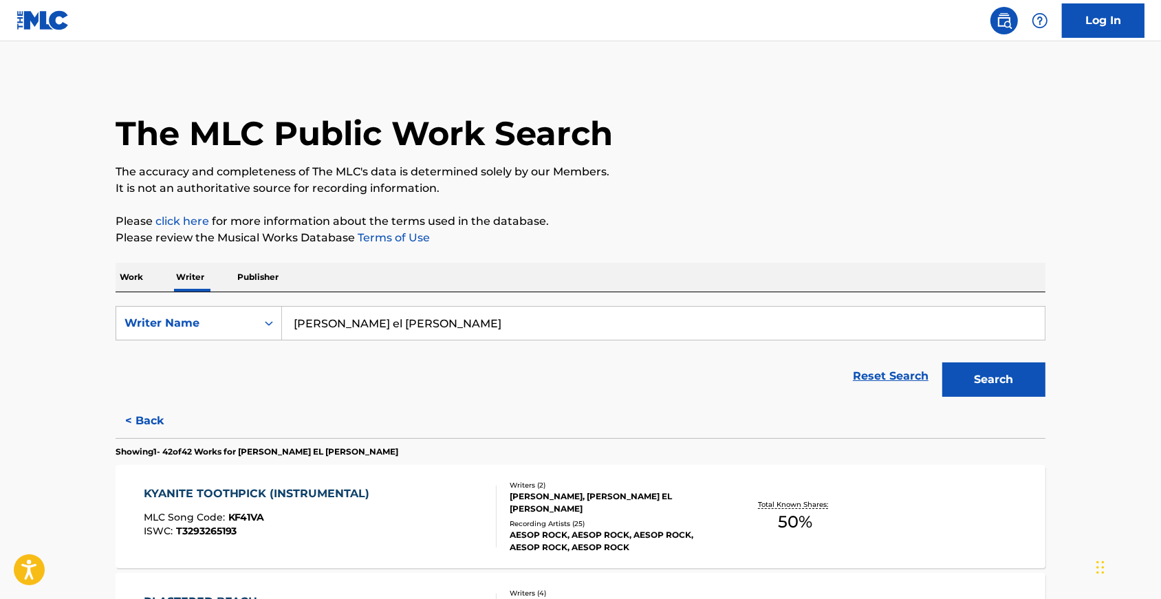
click at [289, 333] on input "[PERSON_NAME] el [PERSON_NAME]" at bounding box center [663, 323] width 763 height 33
type input "alela diane"
click at [1018, 392] on button "Search" at bounding box center [993, 379] width 103 height 34
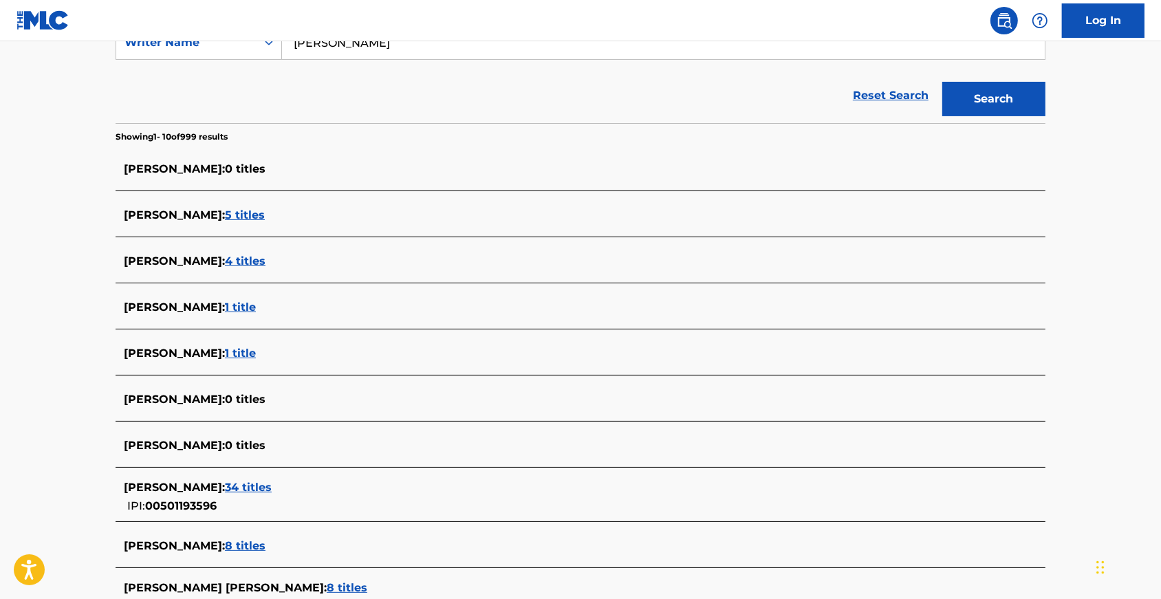
scroll to position [295, 0]
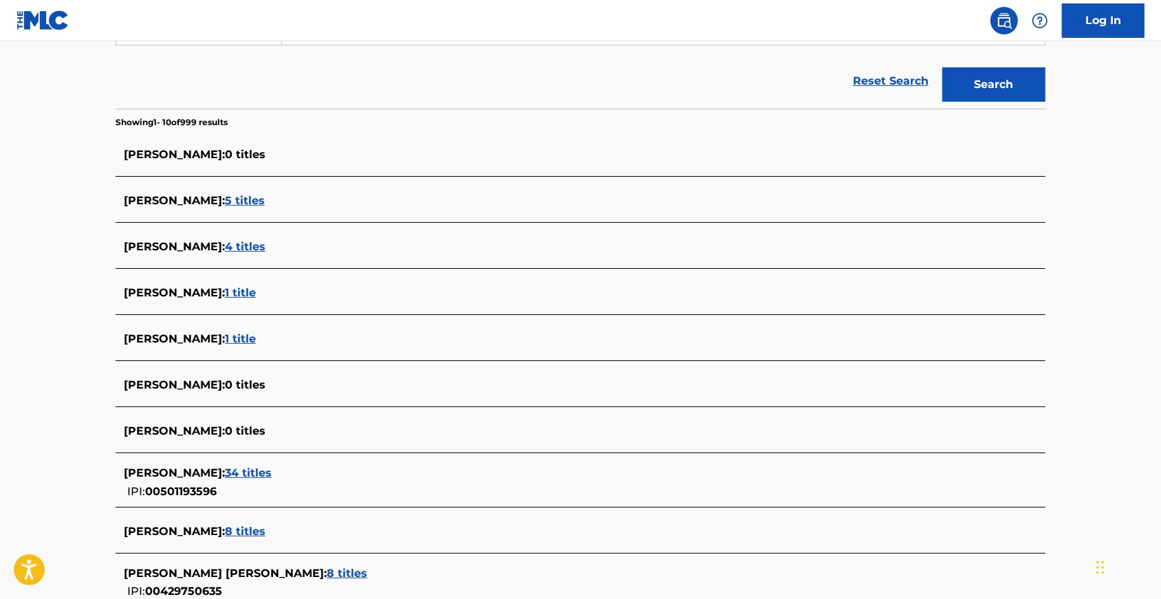
click at [225, 479] on span "34 titles" at bounding box center [248, 472] width 47 height 13
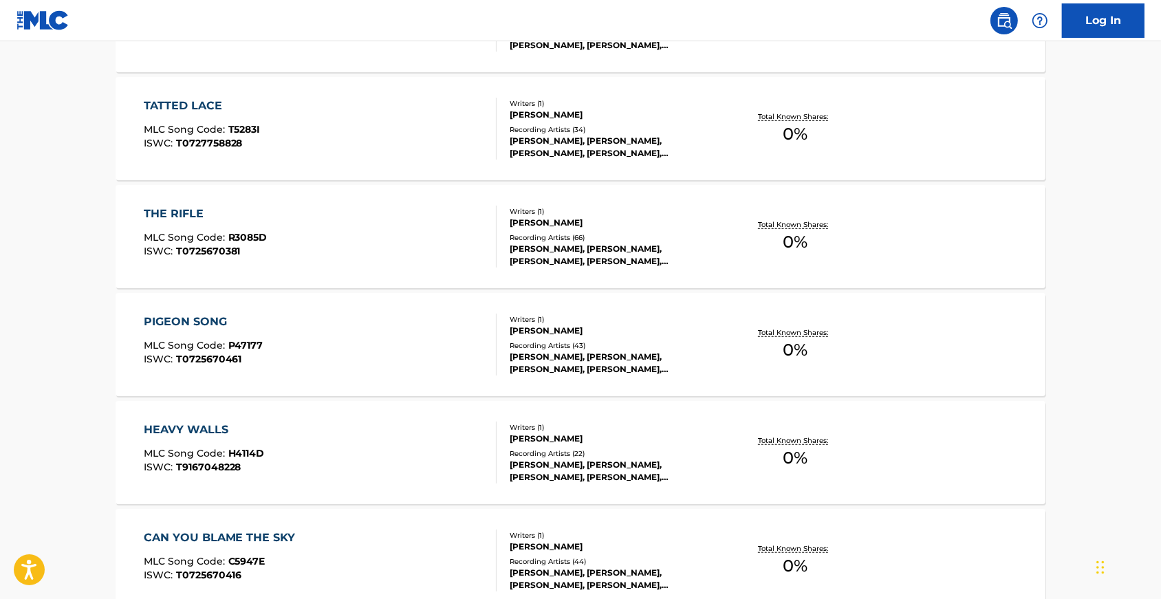
scroll to position [1097, 0]
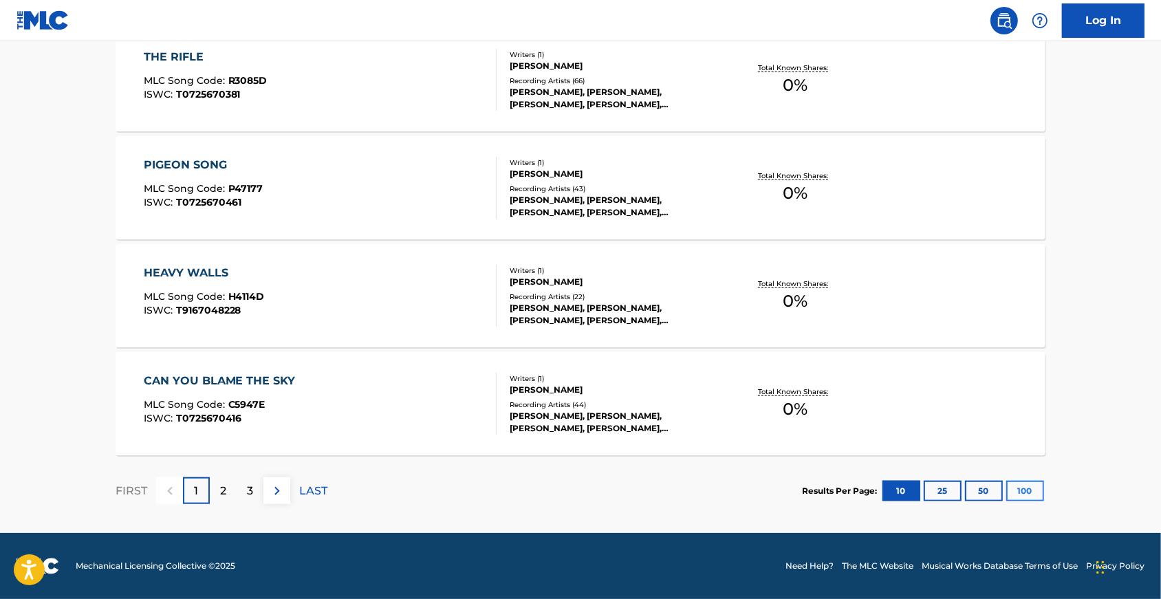
click at [1044, 499] on button "100" at bounding box center [1025, 491] width 38 height 21
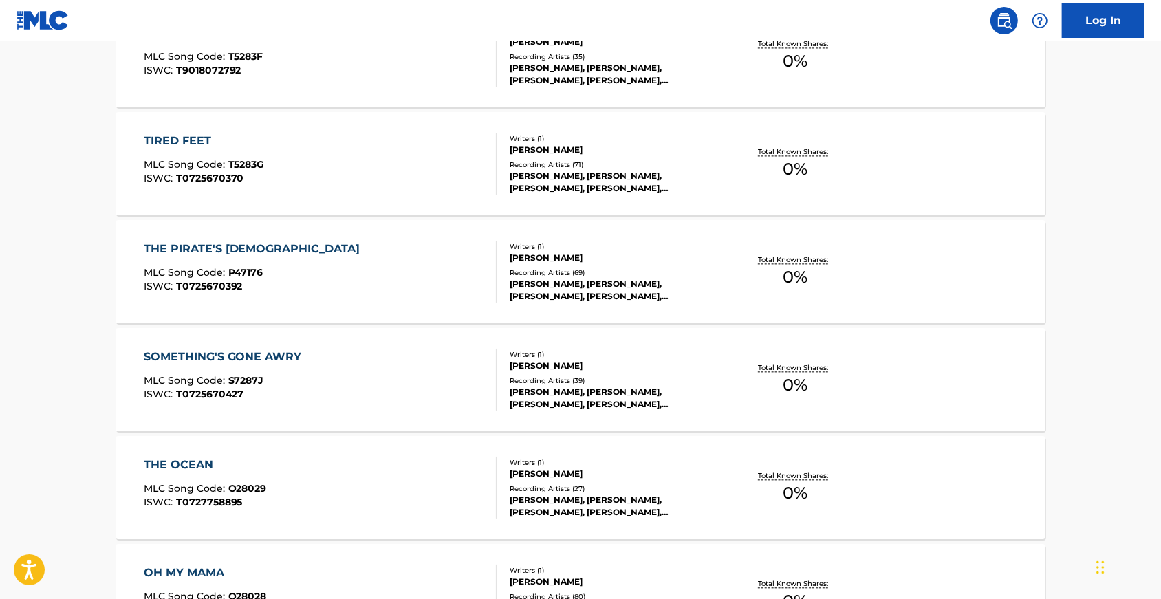
scroll to position [2841, 0]
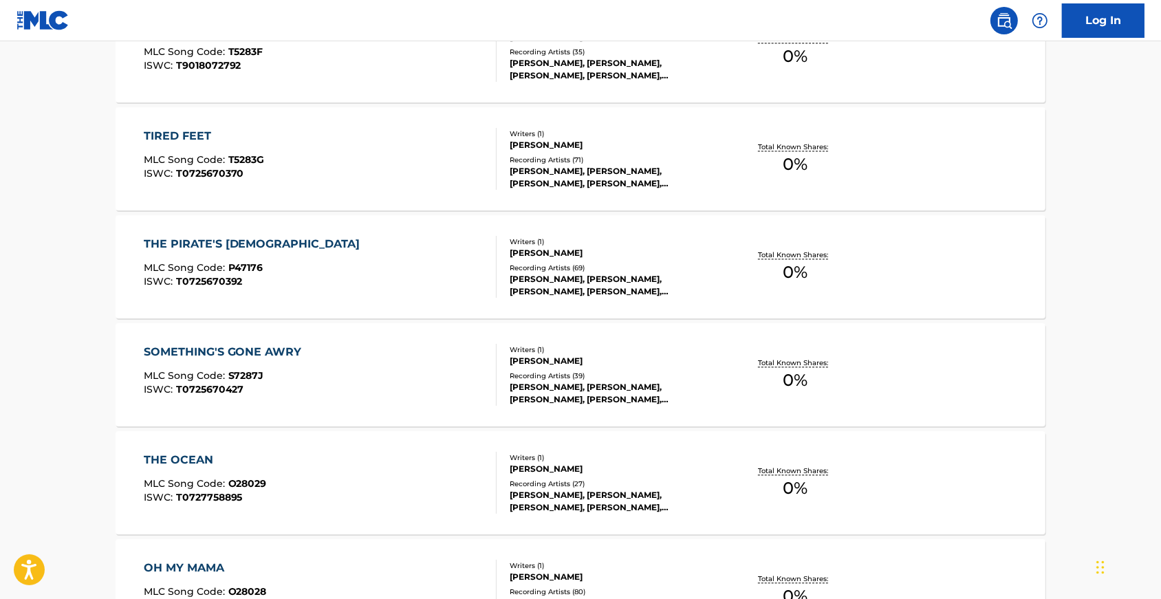
click at [195, 252] on div "THE PIRATE'S GOSPEL" at bounding box center [255, 244] width 223 height 17
